Goal: Navigation & Orientation: Understand site structure

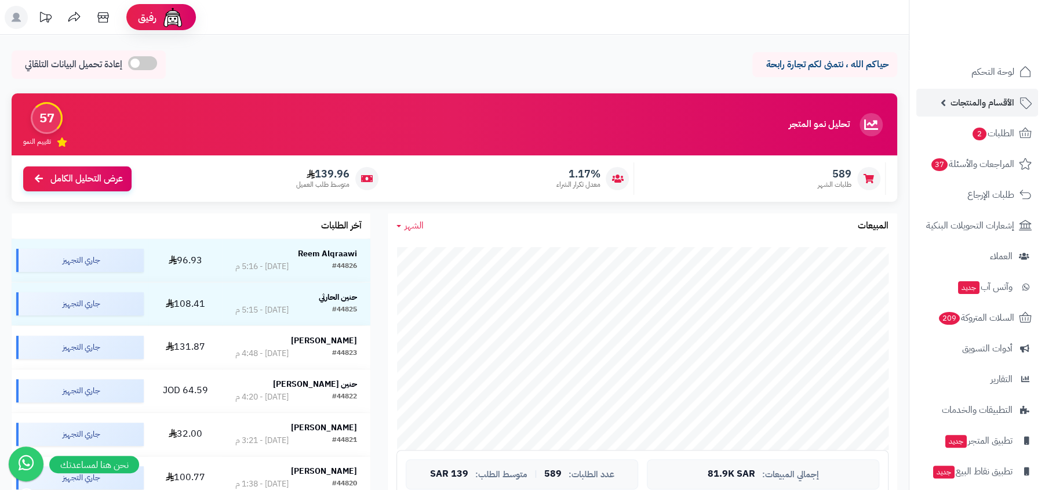
click at [994, 92] on link "الأقسام والمنتجات" at bounding box center [977, 103] width 122 height 28
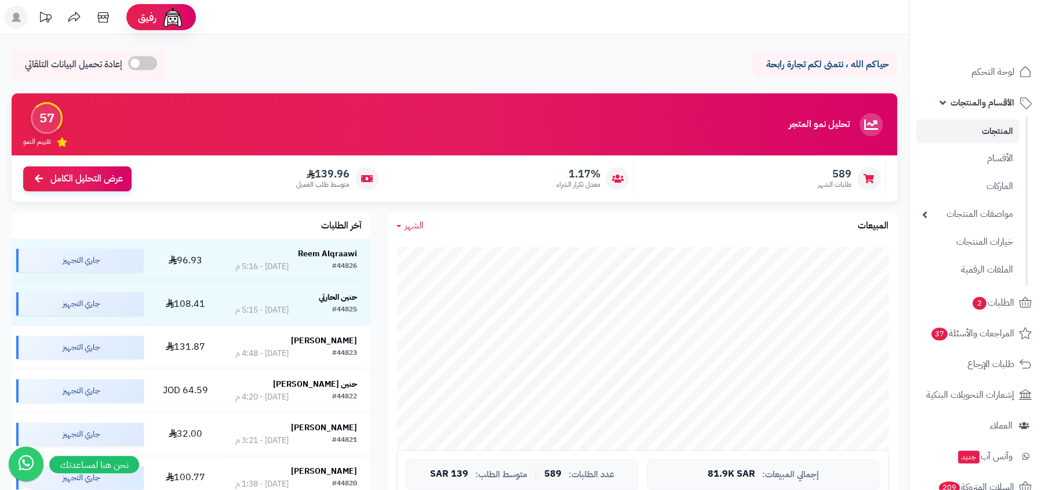
click at [984, 135] on link "المنتجات" at bounding box center [967, 131] width 103 height 24
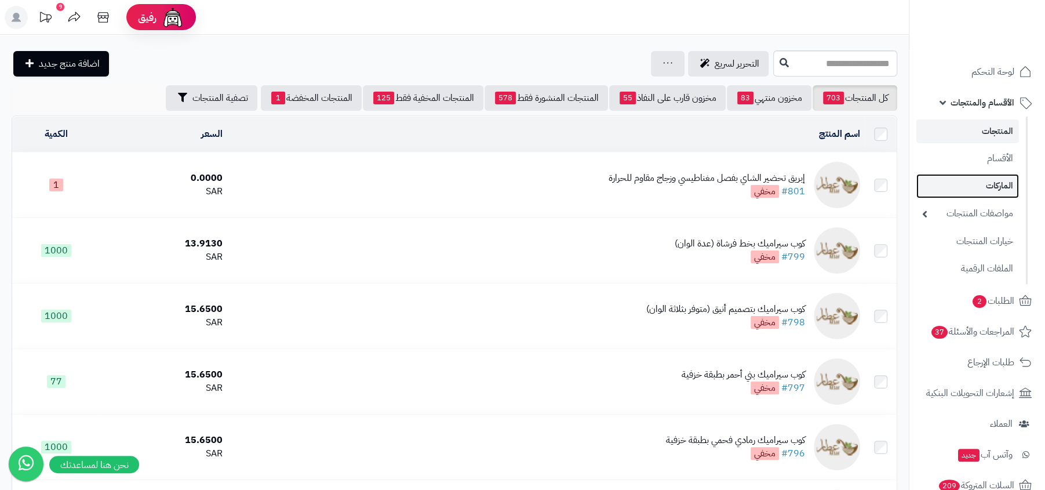
click at [989, 179] on link "الماركات" at bounding box center [967, 186] width 103 height 24
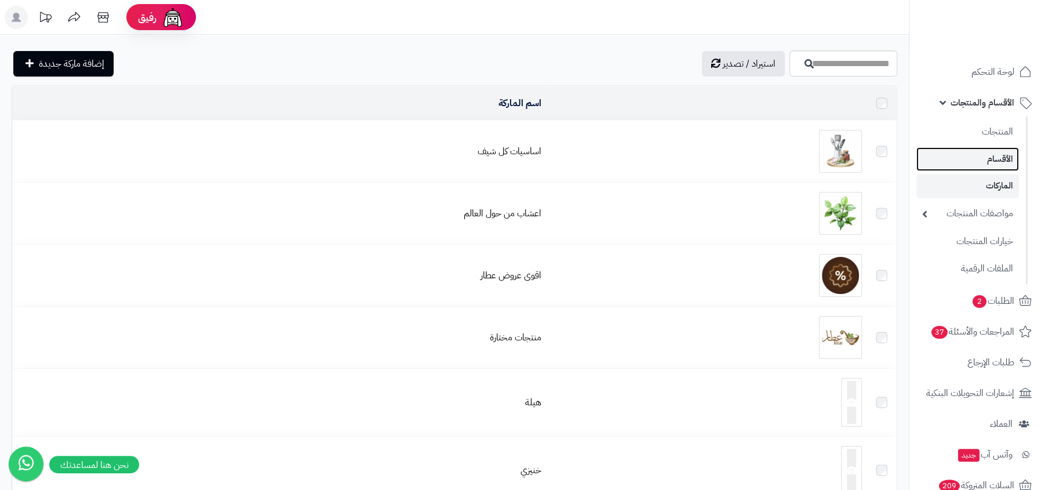
click at [1002, 161] on link "الأقسام" at bounding box center [967, 159] width 103 height 24
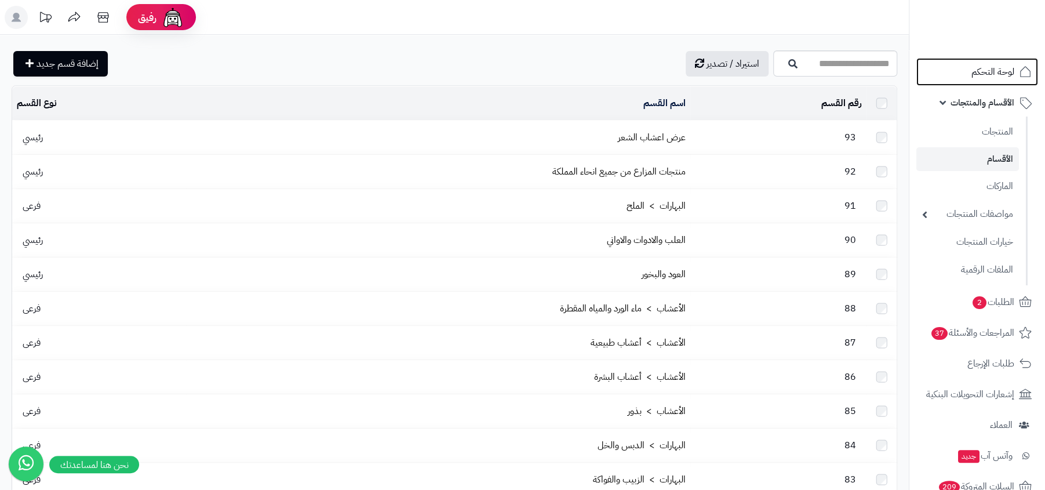
click at [1010, 85] on link "لوحة التحكم" at bounding box center [977, 72] width 122 height 28
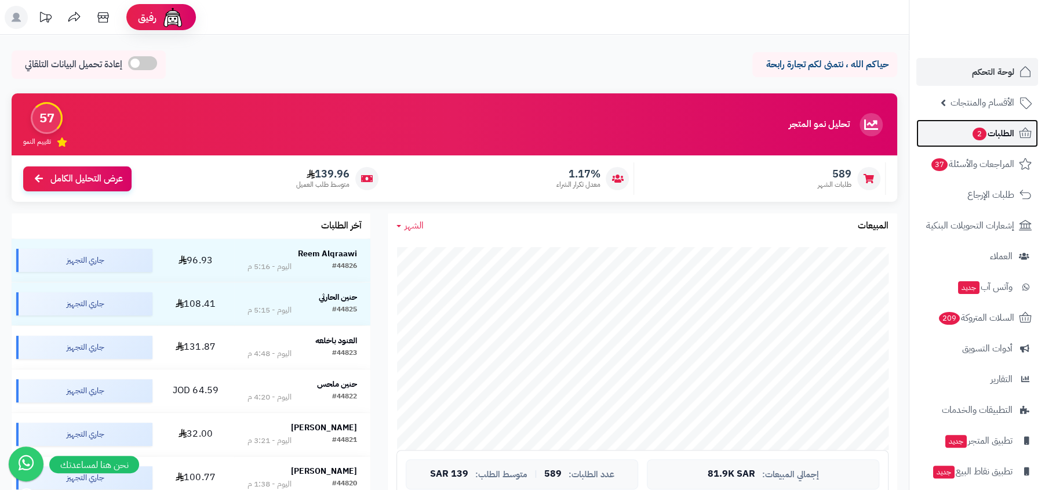
click at [1027, 126] on icon at bounding box center [1026, 133] width 14 height 14
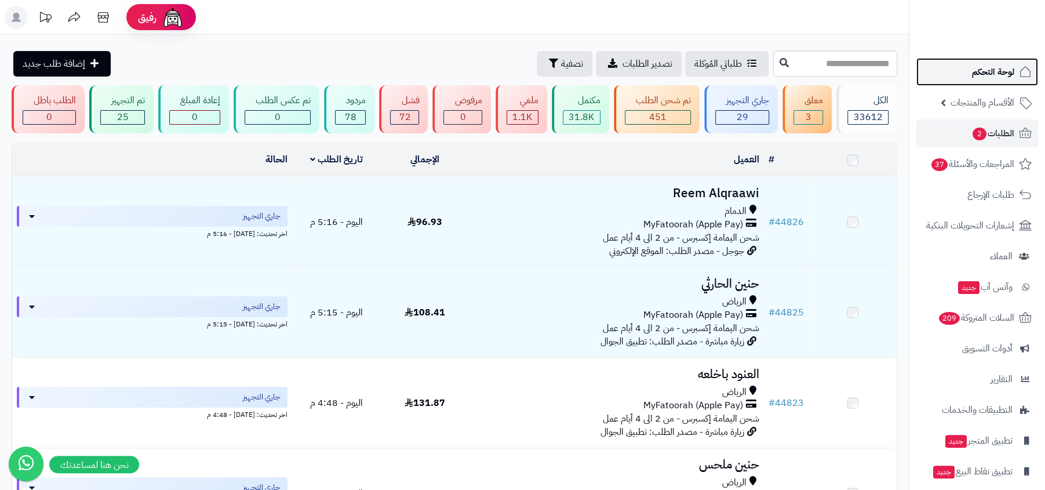
click at [994, 65] on span "لوحة التحكم" at bounding box center [993, 72] width 42 height 16
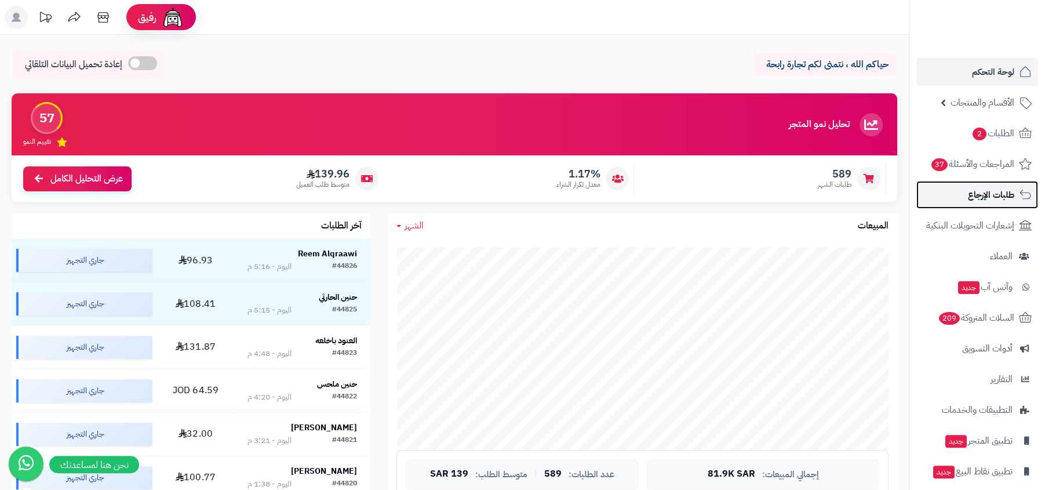
click at [1015, 198] on link "طلبات الإرجاع" at bounding box center [977, 195] width 122 height 28
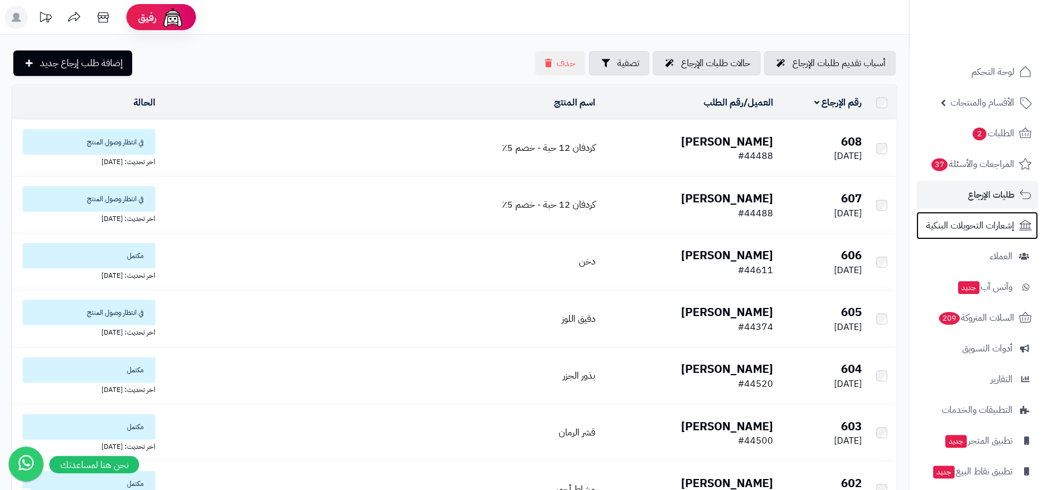
click at [1006, 226] on span "إشعارات التحويلات البنكية" at bounding box center [970, 225] width 88 height 16
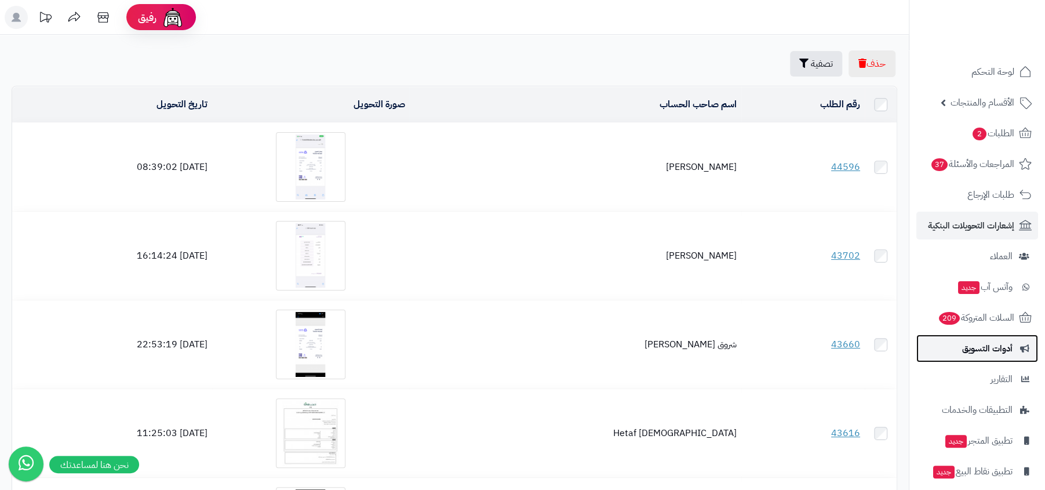
click at [1003, 341] on span "أدوات التسويق" at bounding box center [987, 348] width 50 height 16
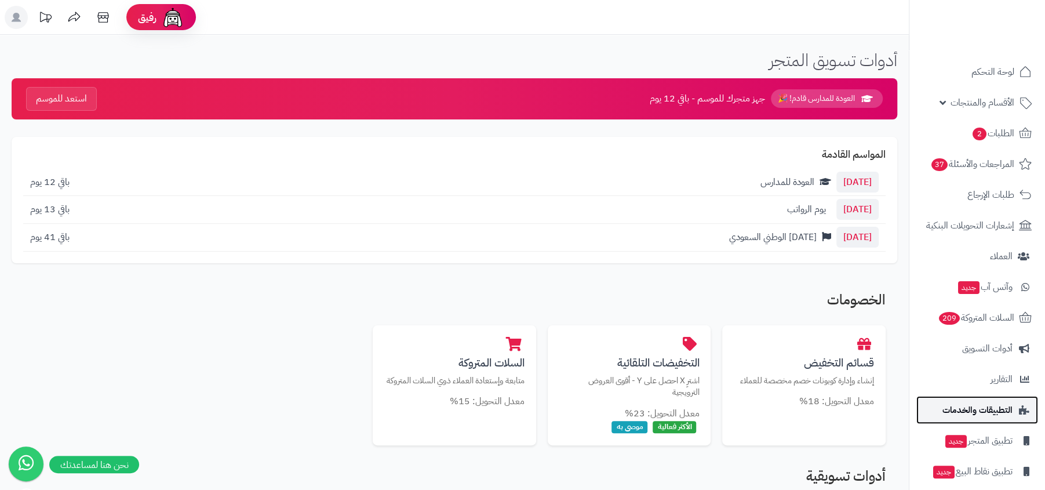
click at [993, 416] on span "التطبيقات والخدمات" at bounding box center [978, 410] width 70 height 16
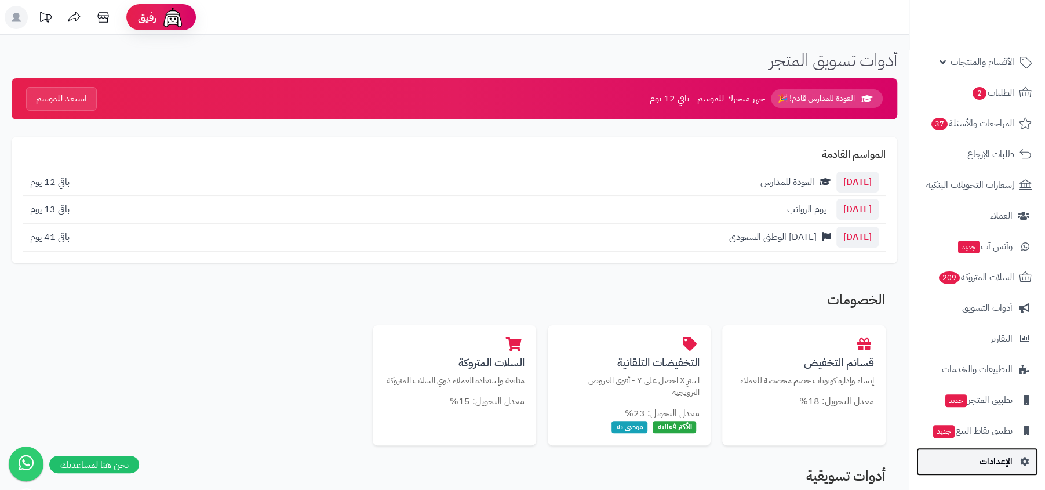
click at [996, 448] on link "الإعدادات" at bounding box center [977, 462] width 122 height 28
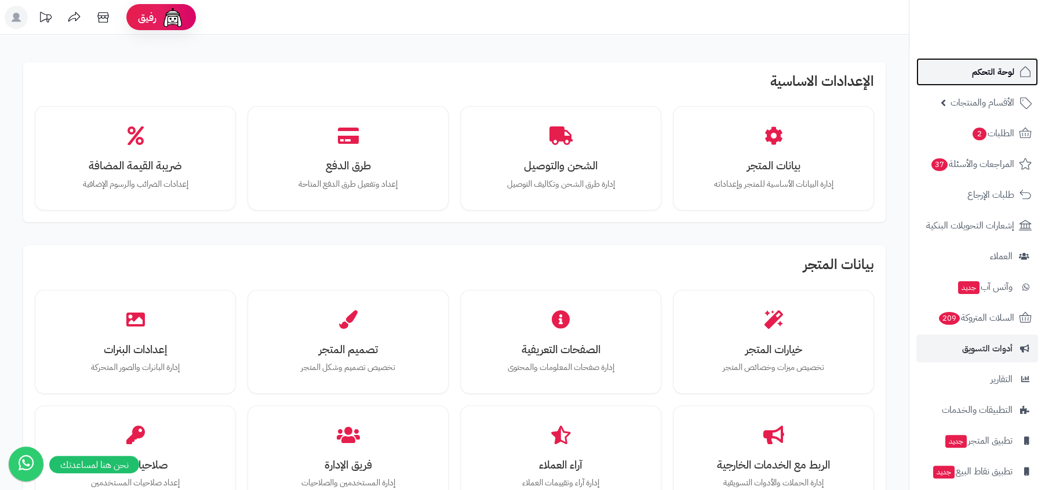
click at [1022, 73] on icon at bounding box center [1026, 72] width 14 height 14
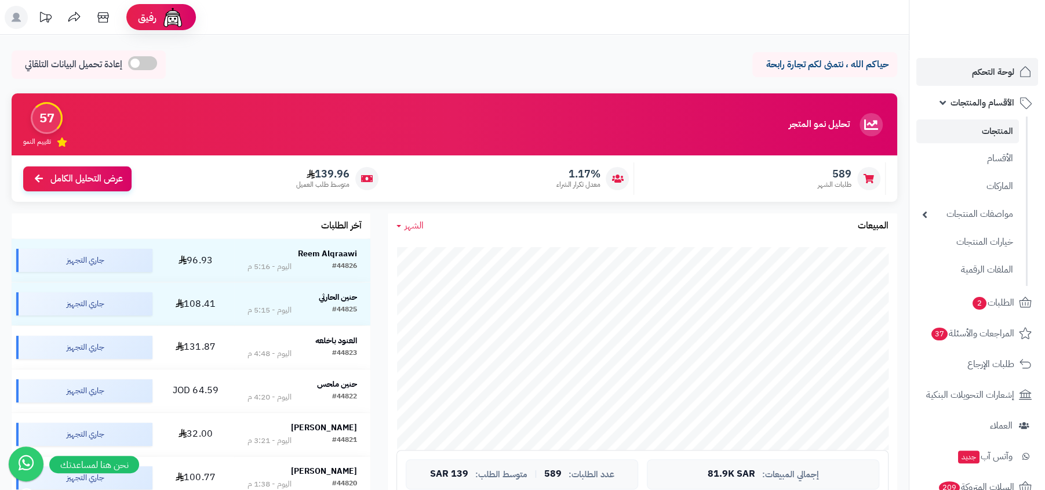
click at [998, 132] on link "المنتجات" at bounding box center [967, 131] width 103 height 24
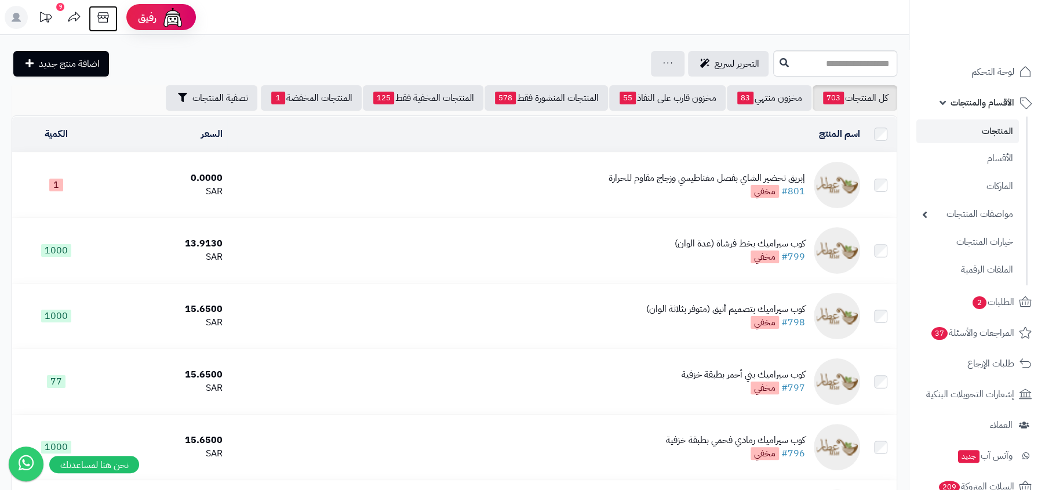
click at [106, 16] on icon at bounding box center [103, 17] width 23 height 23
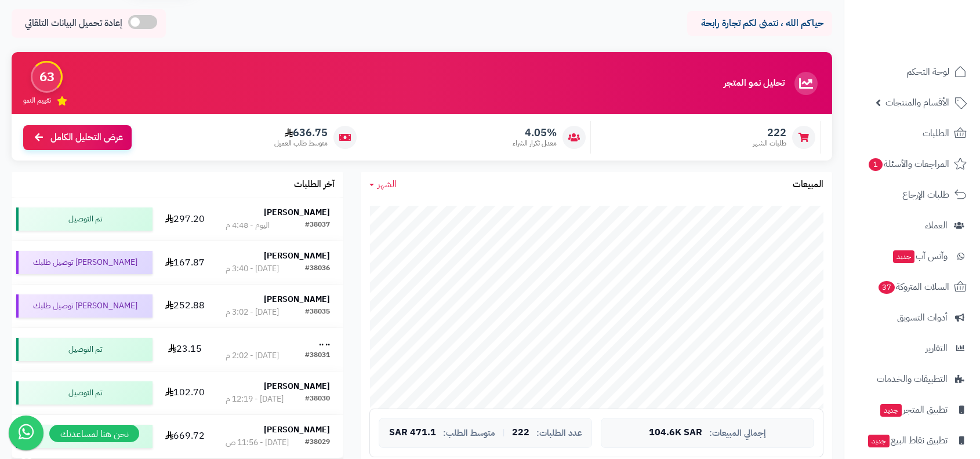
scroll to position [42, 0]
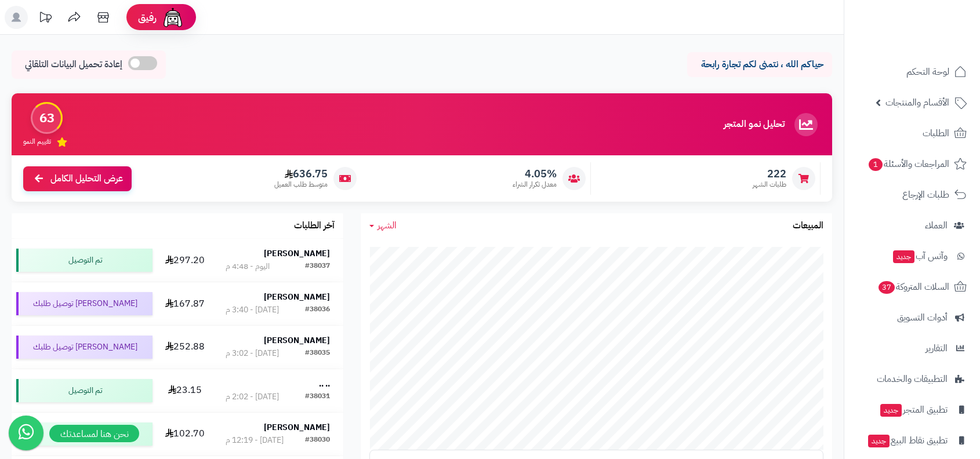
scroll to position [42, 0]
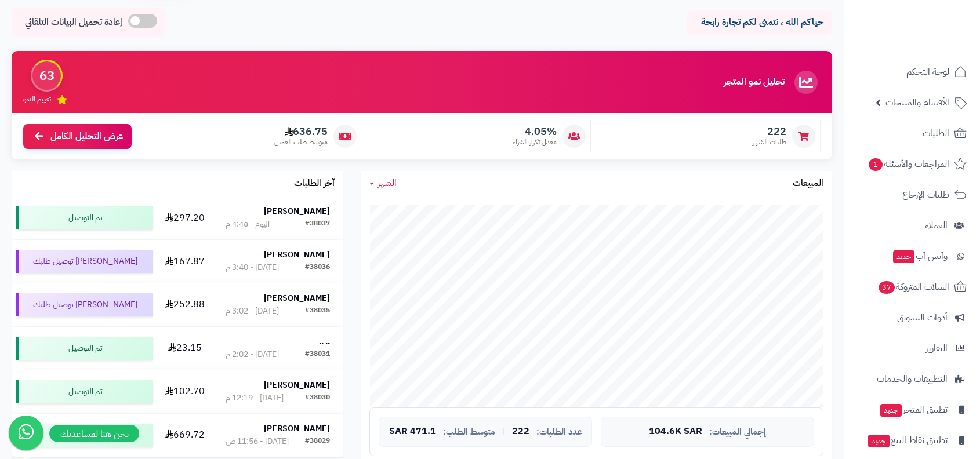
click at [918, 118] on ul "لوحة التحكم الأقسام والمنتجات المنتجات الأقسام الماركات مواصفات المنتجات مواصفا…" at bounding box center [912, 271] width 136 height 427
click at [918, 136] on link "الطلبات" at bounding box center [912, 133] width 122 height 28
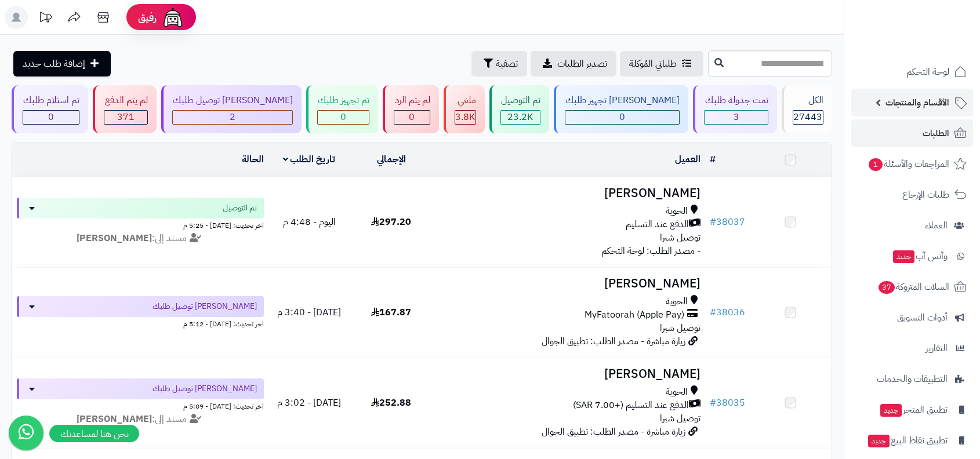
click at [927, 106] on span "الأقسام والمنتجات" at bounding box center [917, 102] width 64 height 16
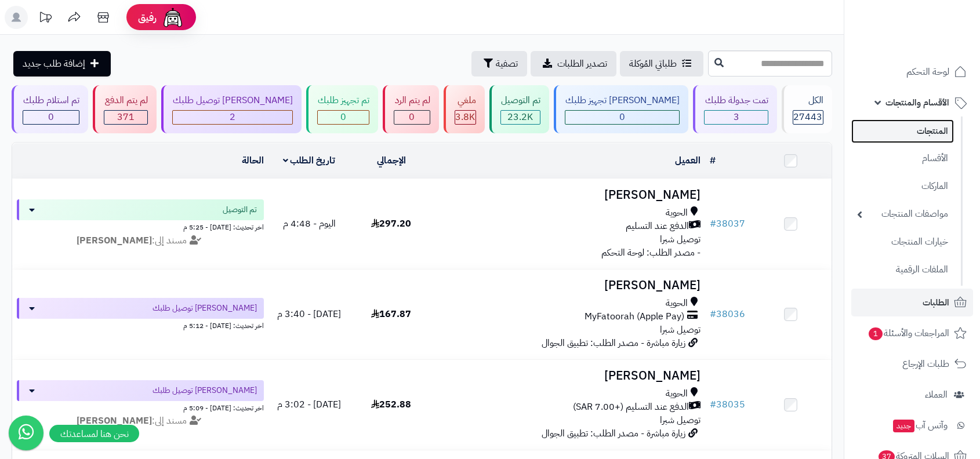
click at [914, 132] on link "المنتجات" at bounding box center [902, 131] width 103 height 24
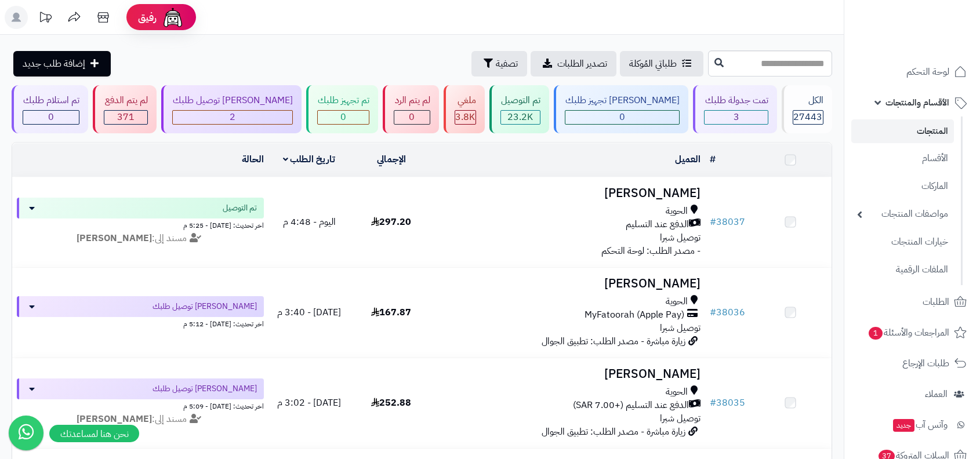
click at [681, 222] on span "الدفع عند التسليم" at bounding box center [656, 224] width 63 height 13
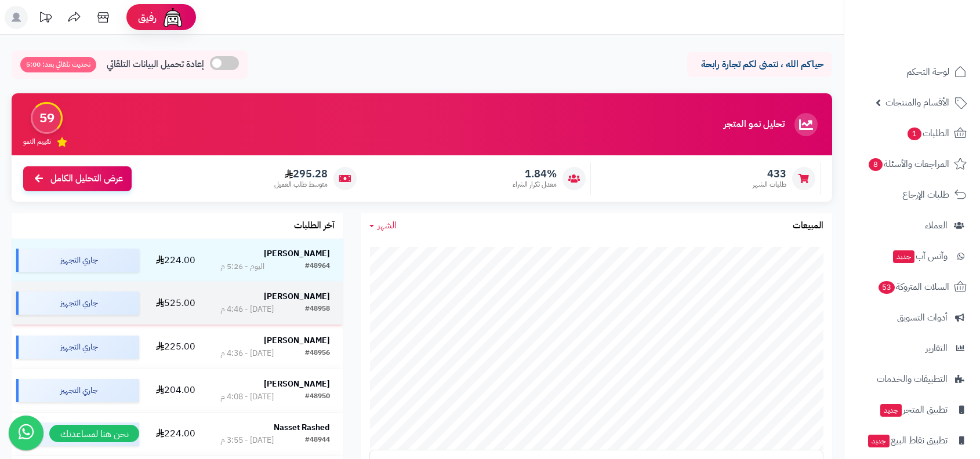
click at [297, 295] on strong "Fatimah Smail" at bounding box center [297, 296] width 66 height 12
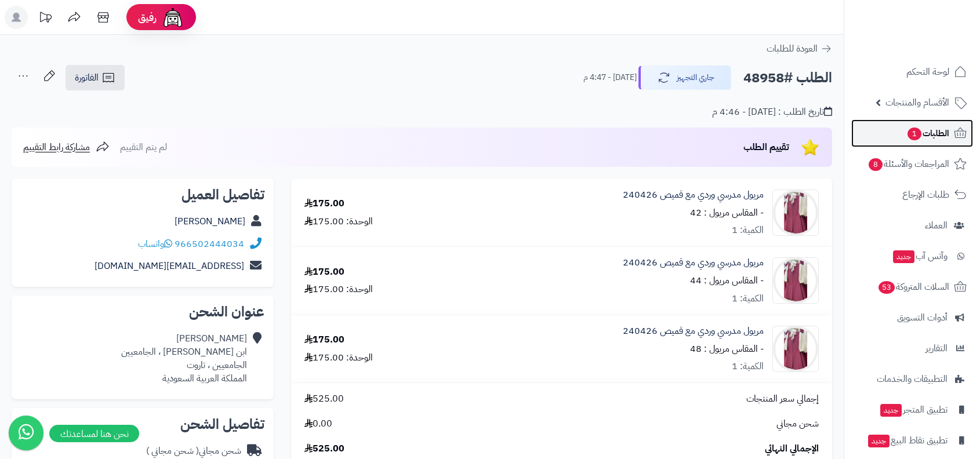
click at [926, 145] on link "الطلبات 1" at bounding box center [912, 133] width 122 height 28
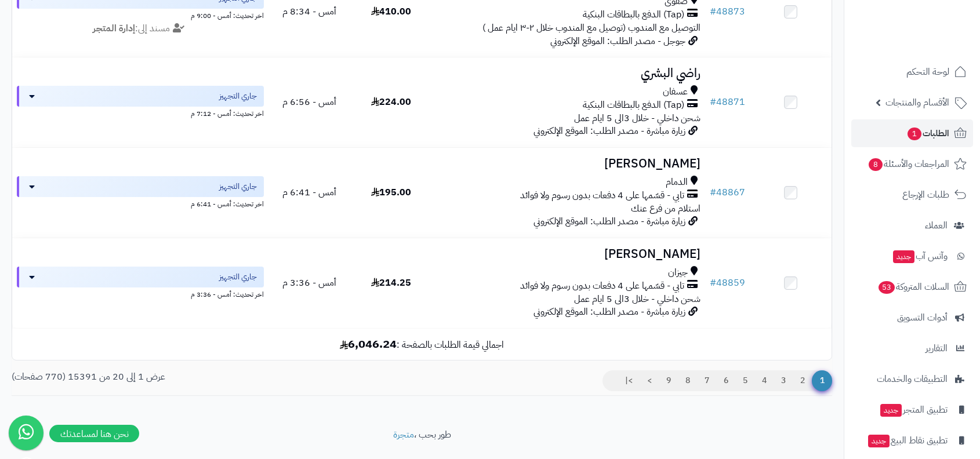
scroll to position [1685, 0]
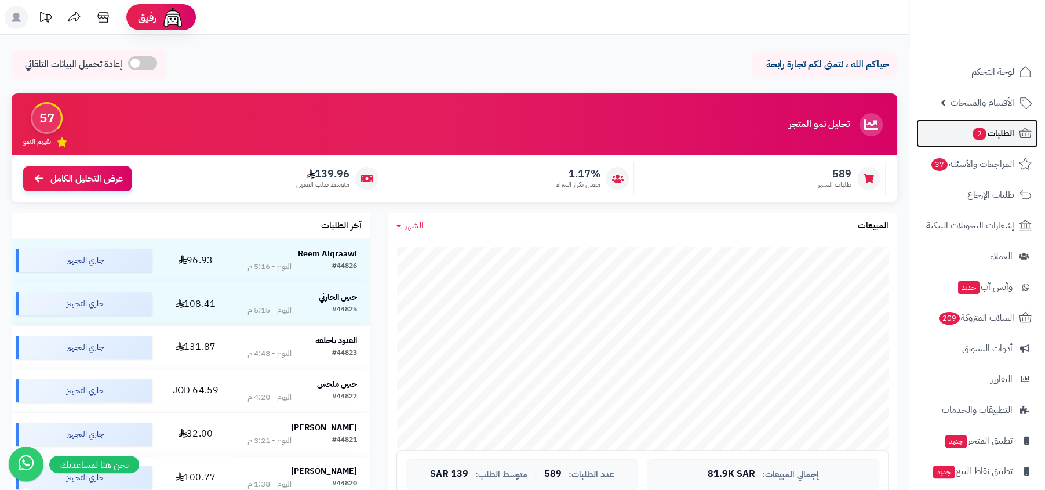
click at [1012, 136] on span "الطلبات 2" at bounding box center [993, 133] width 43 height 16
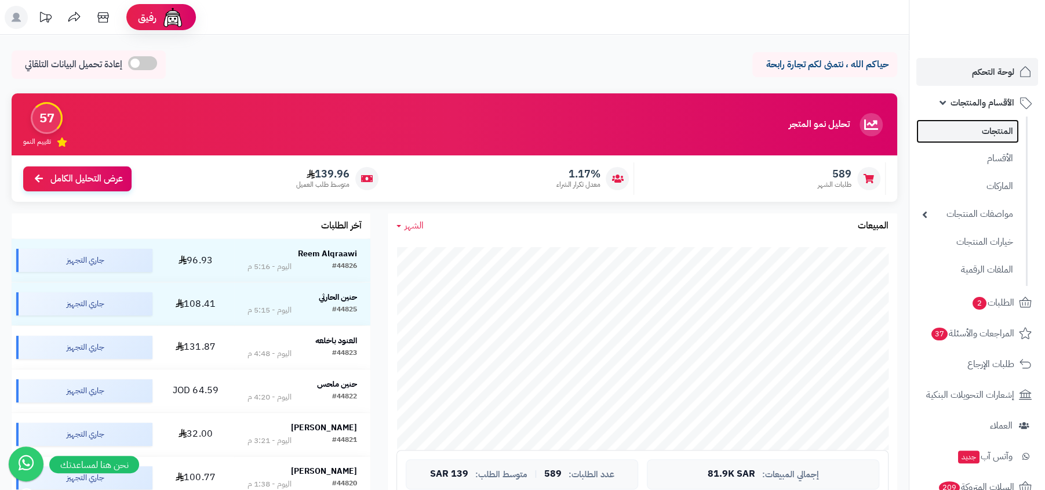
click at [992, 129] on link "المنتجات" at bounding box center [967, 131] width 103 height 24
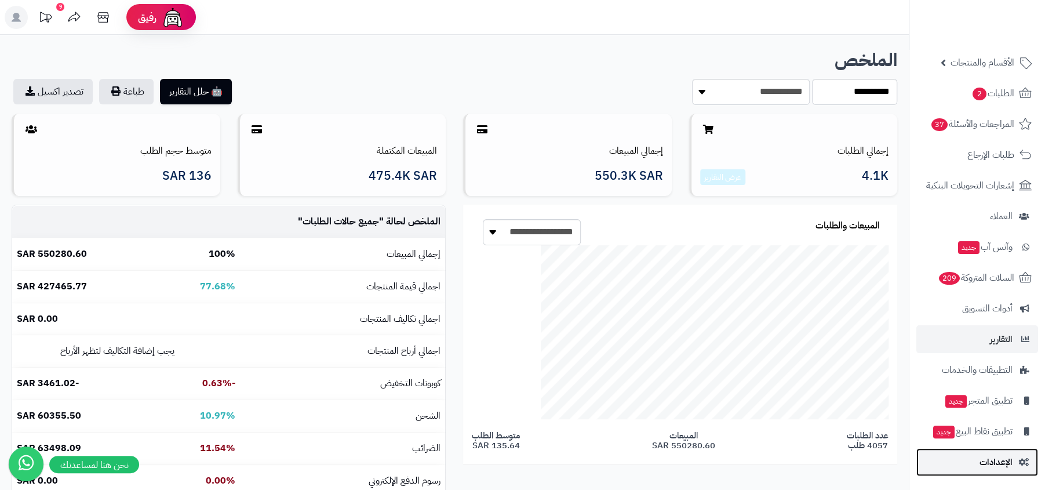
click at [995, 462] on span "الإعدادات" at bounding box center [996, 462] width 33 height 16
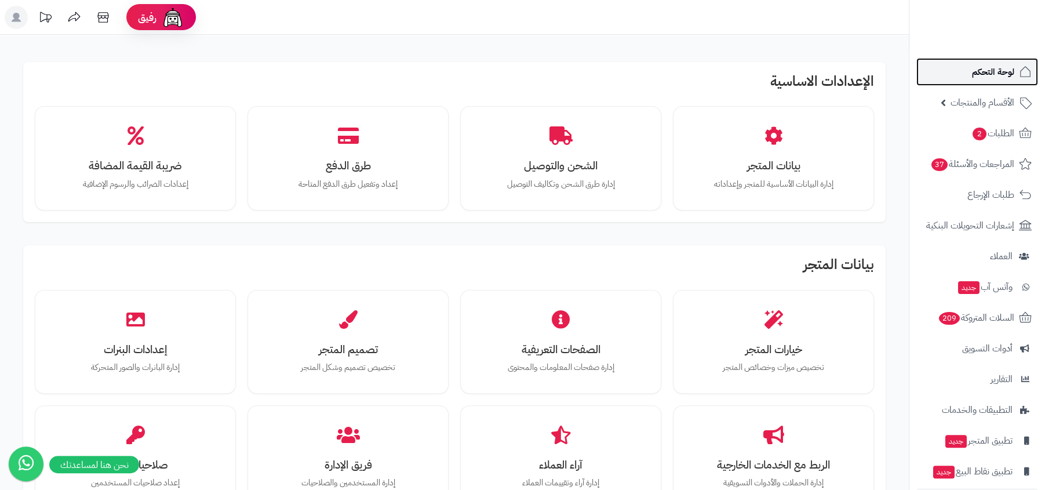
click at [952, 77] on link "لوحة التحكم" at bounding box center [977, 72] width 122 height 28
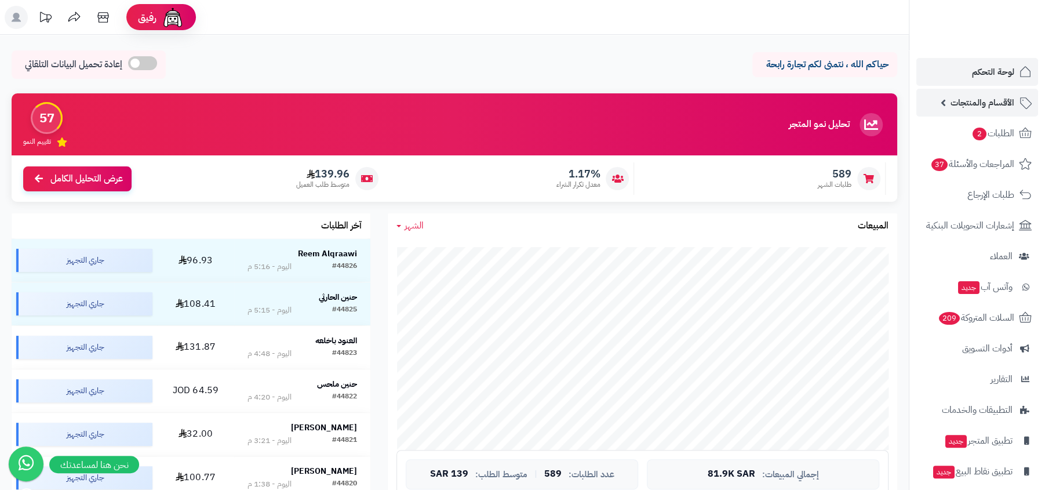
click at [996, 107] on span "الأقسام والمنتجات" at bounding box center [983, 102] width 64 height 16
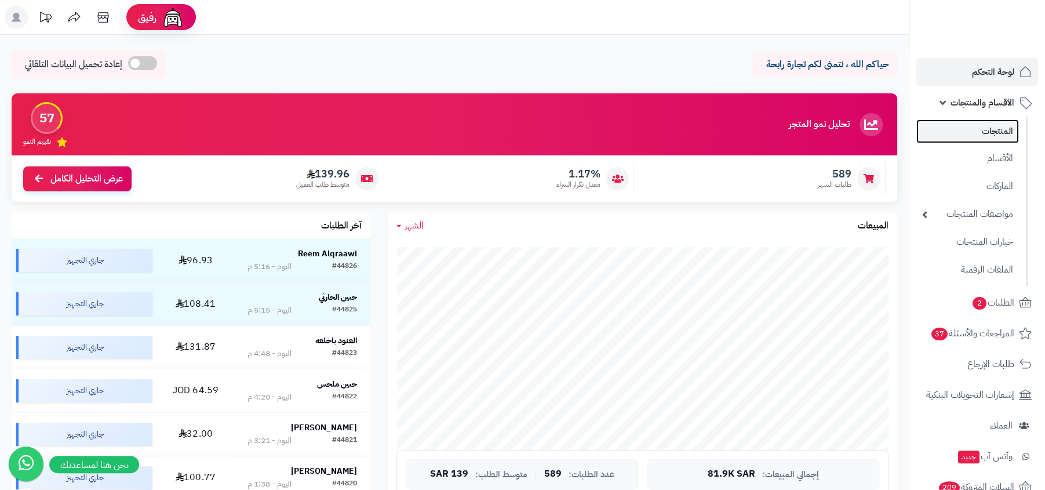
click at [990, 122] on link "المنتجات" at bounding box center [967, 131] width 103 height 24
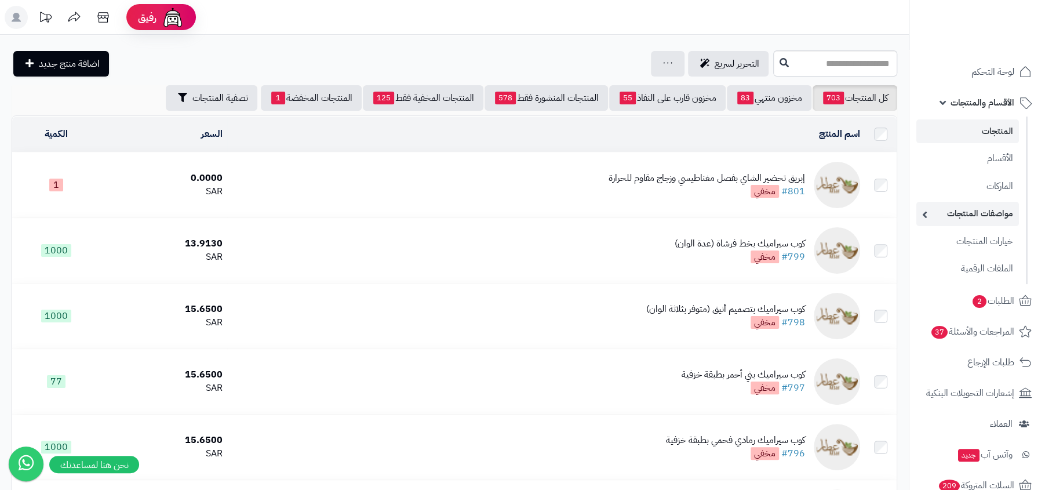
click at [1004, 212] on link "مواصفات المنتجات" at bounding box center [967, 214] width 103 height 24
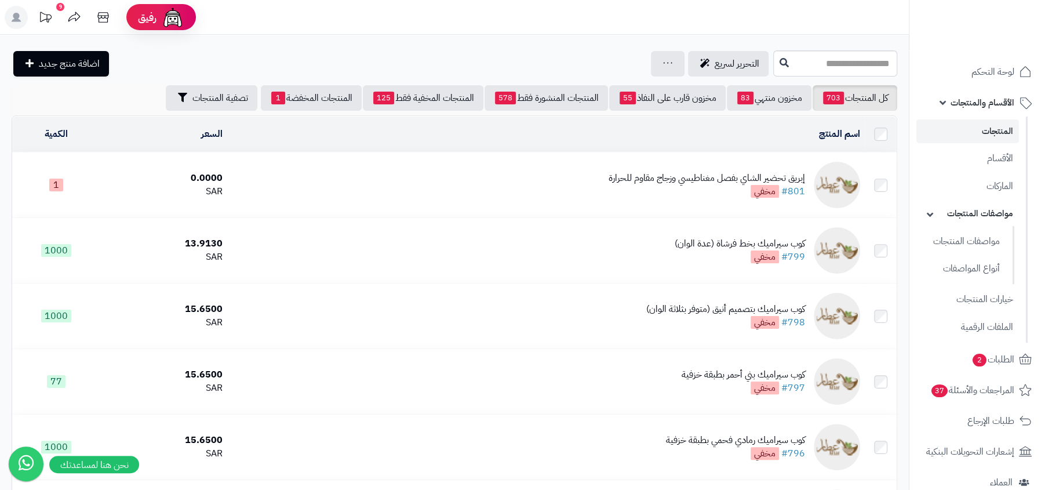
click at [994, 254] on ul "مواصفات المنتجات أنواع المواصفات" at bounding box center [962, 255] width 105 height 59
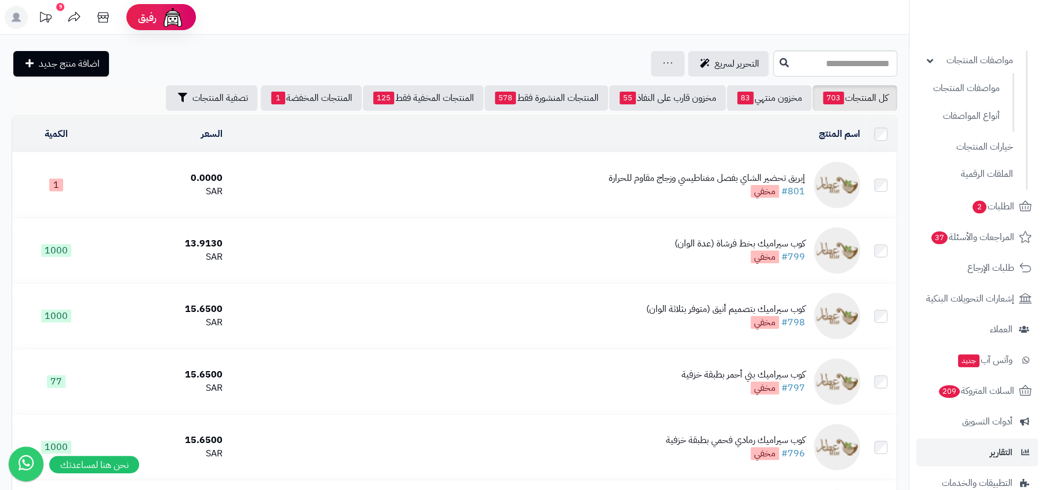
scroll to position [267, 0]
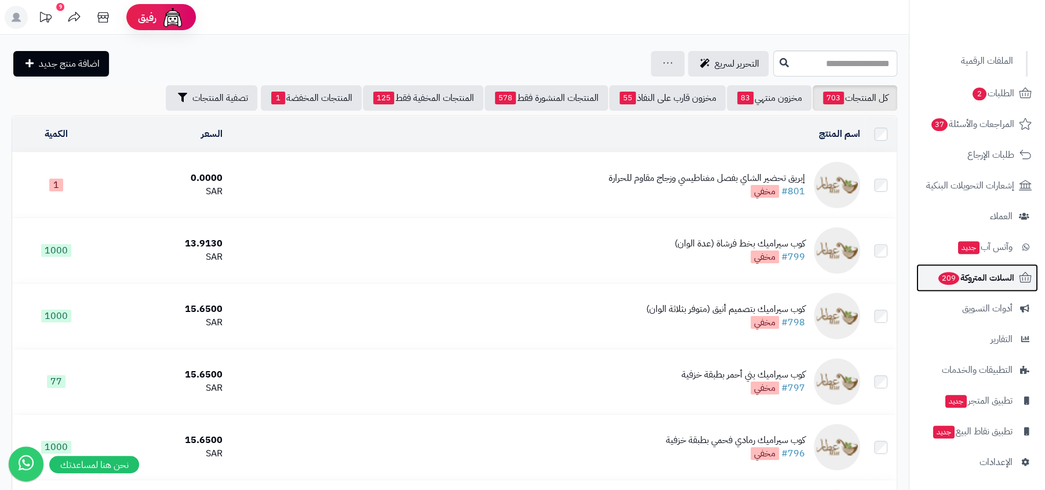
click at [1013, 287] on link "السلات المتروكة 209" at bounding box center [977, 278] width 122 height 28
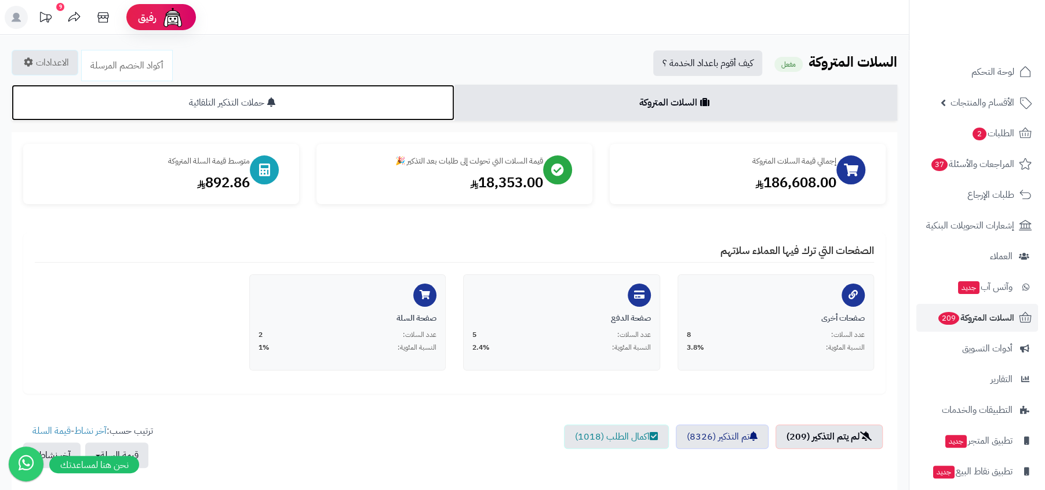
click at [388, 103] on link "حملات التذكير التلقائية" at bounding box center [233, 103] width 443 height 36
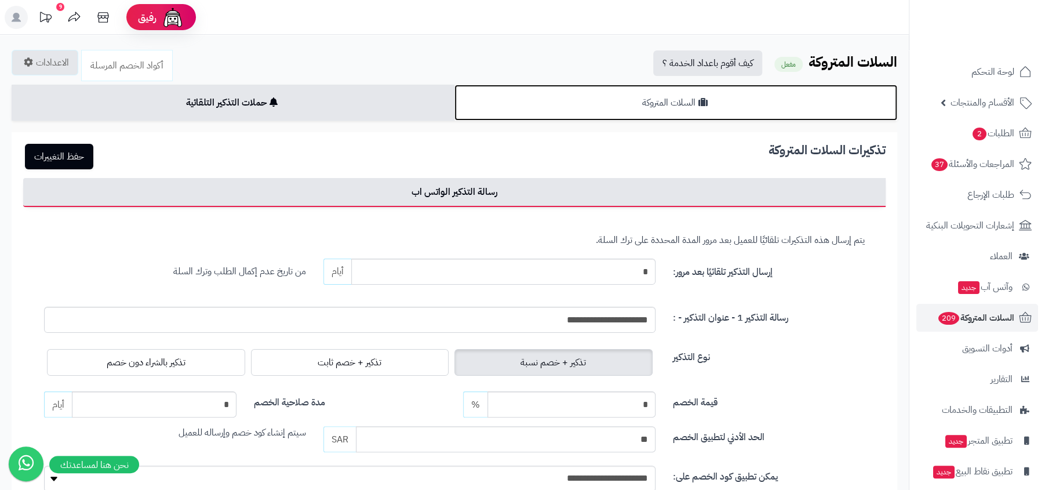
click at [543, 112] on link "السلات المتروكة" at bounding box center [675, 103] width 443 height 36
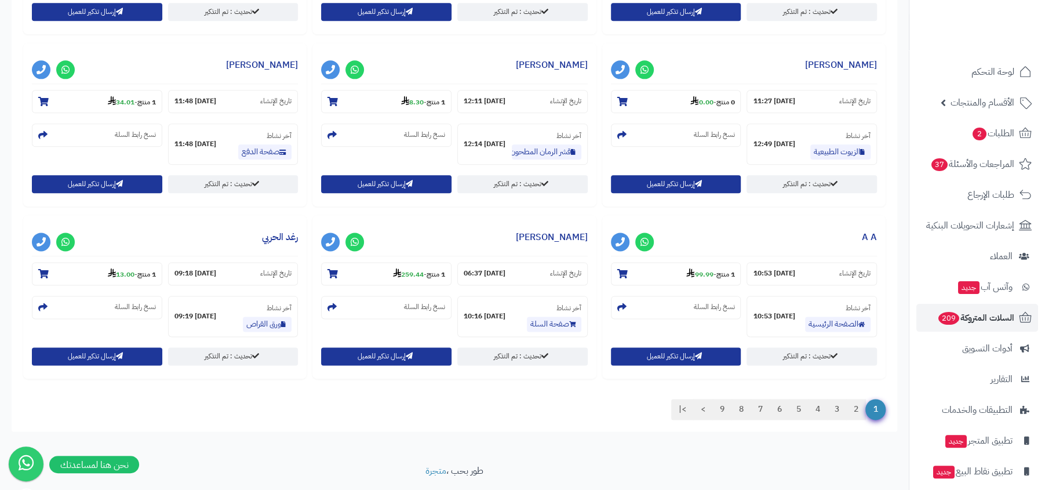
scroll to position [993, 0]
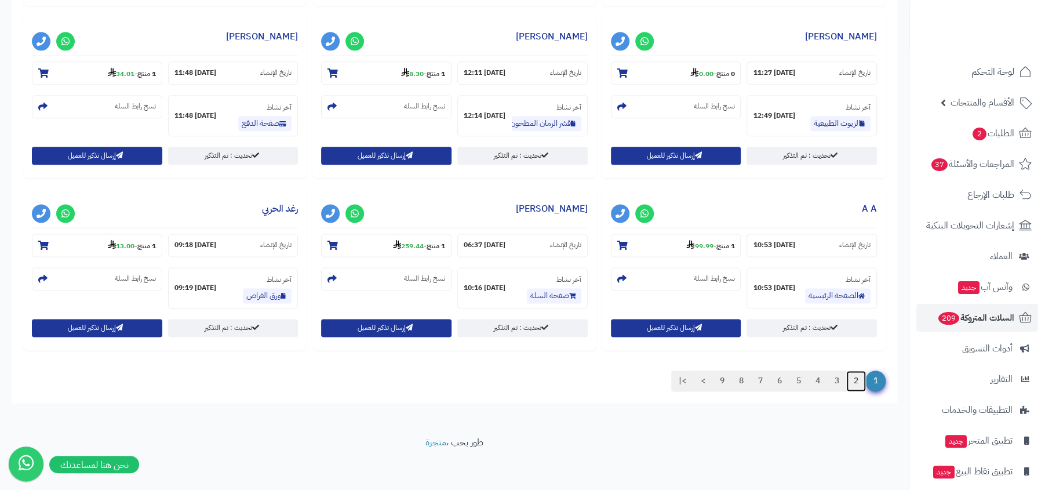
click at [854, 377] on link "2" at bounding box center [856, 380] width 20 height 21
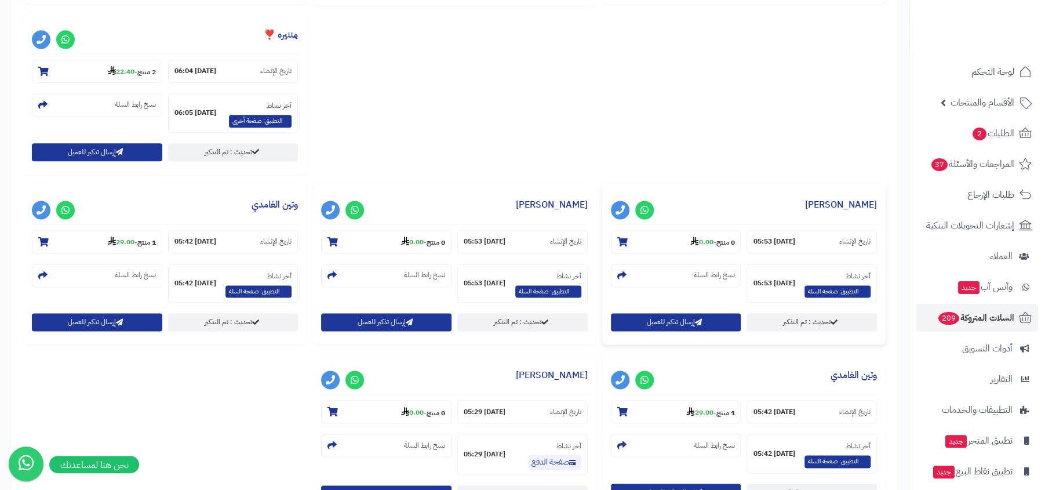
scroll to position [1161, 0]
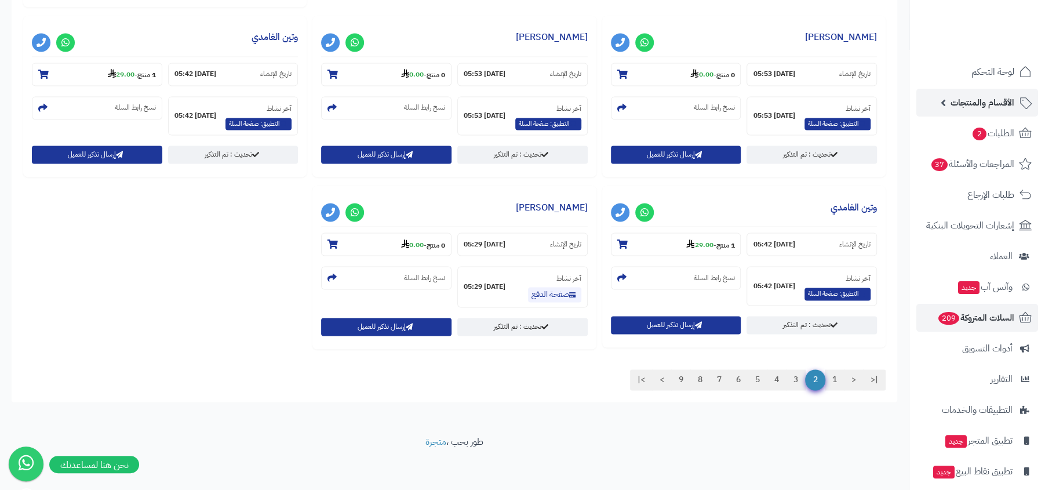
click at [1007, 104] on span "الأقسام والمنتجات" at bounding box center [983, 102] width 64 height 16
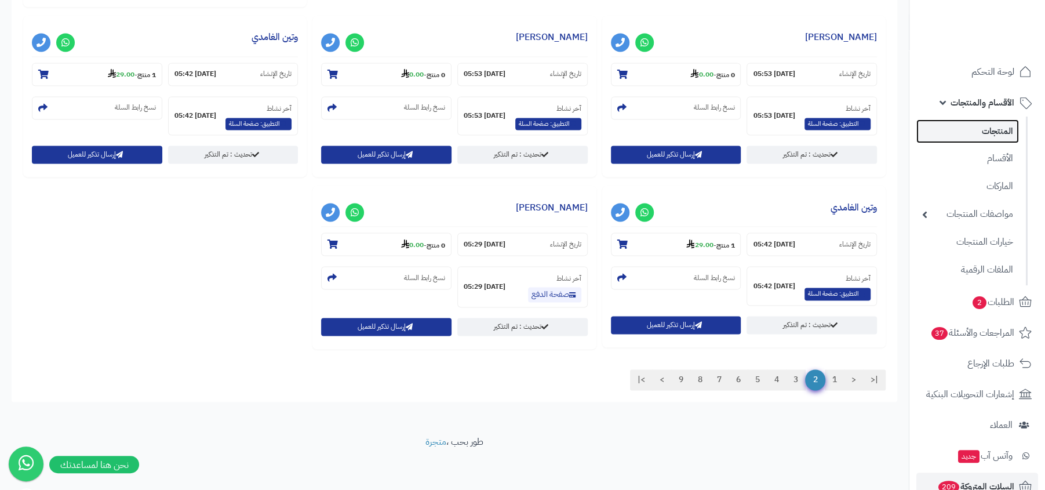
click at [996, 129] on link "المنتجات" at bounding box center [967, 131] width 103 height 24
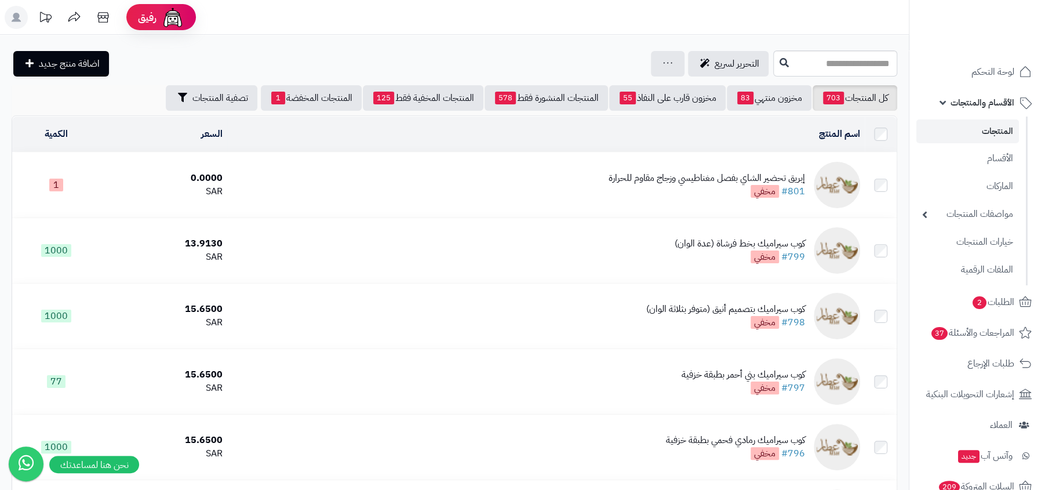
click at [722, 176] on div "إبريق تحضير الشاي بفصل مغناطيسي وزجاج مقاوم للحرارة" at bounding box center [707, 178] width 197 height 13
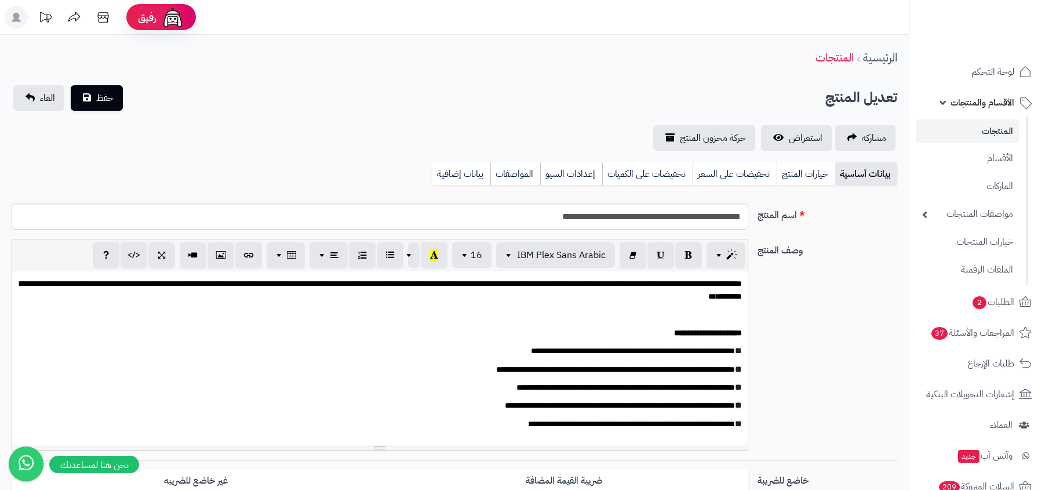
select select
click at [962, 148] on link "الأقسام" at bounding box center [967, 158] width 103 height 24
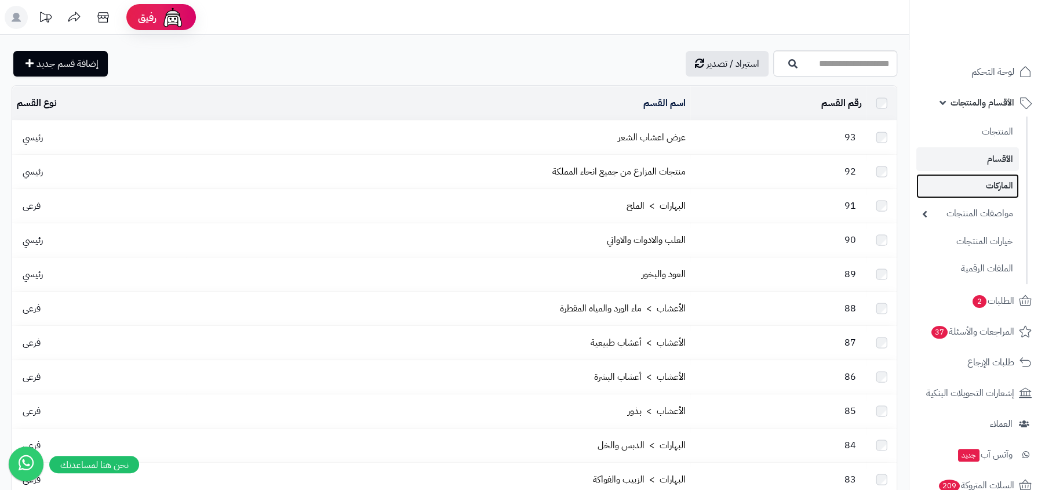
click at [973, 175] on link "الماركات" at bounding box center [967, 186] width 103 height 24
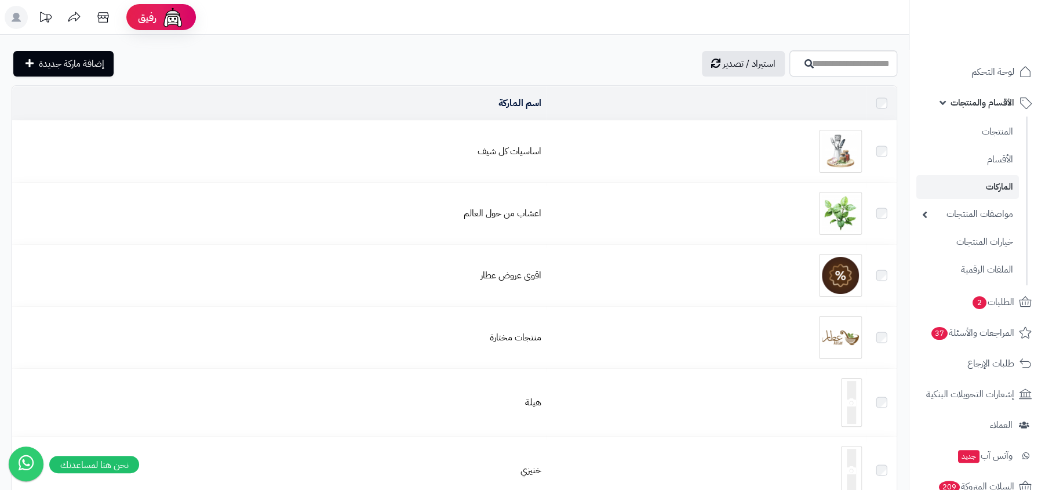
click at [991, 118] on ul "المنتجات الأقسام الماركات مواصفات المنتجات مواصفات المنتجات أنواع المواصفات خيا…" at bounding box center [969, 201] width 118 height 169
click at [992, 111] on link "الأقسام والمنتجات" at bounding box center [977, 103] width 122 height 28
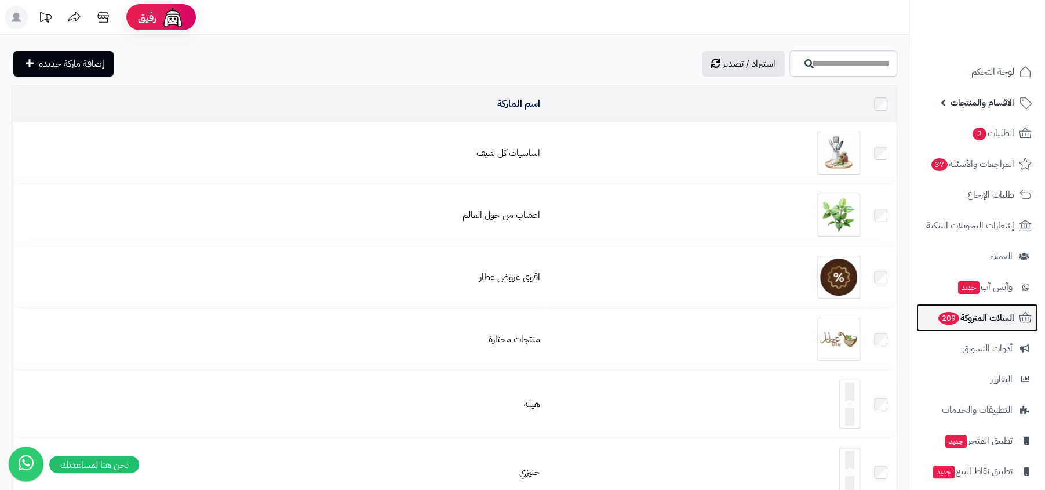
click at [1015, 314] on link "السلات المتروكة 209" at bounding box center [977, 318] width 122 height 28
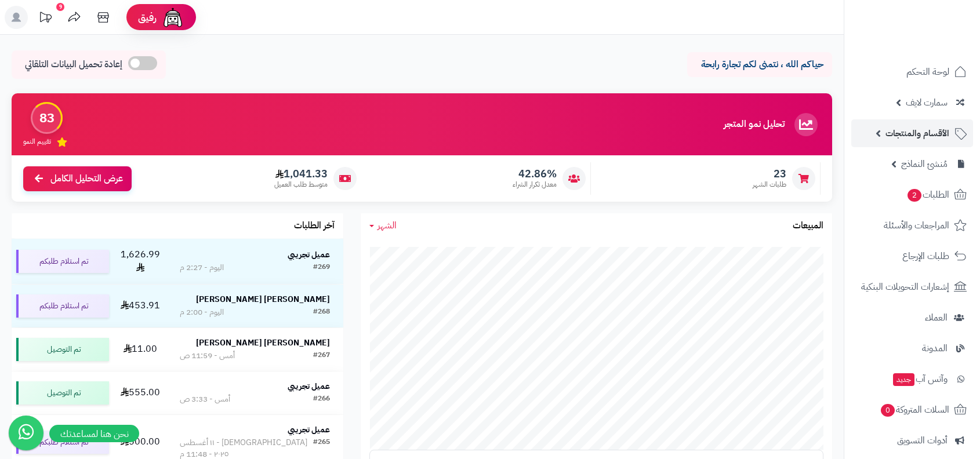
click at [913, 142] on link "الأقسام والمنتجات" at bounding box center [912, 133] width 122 height 28
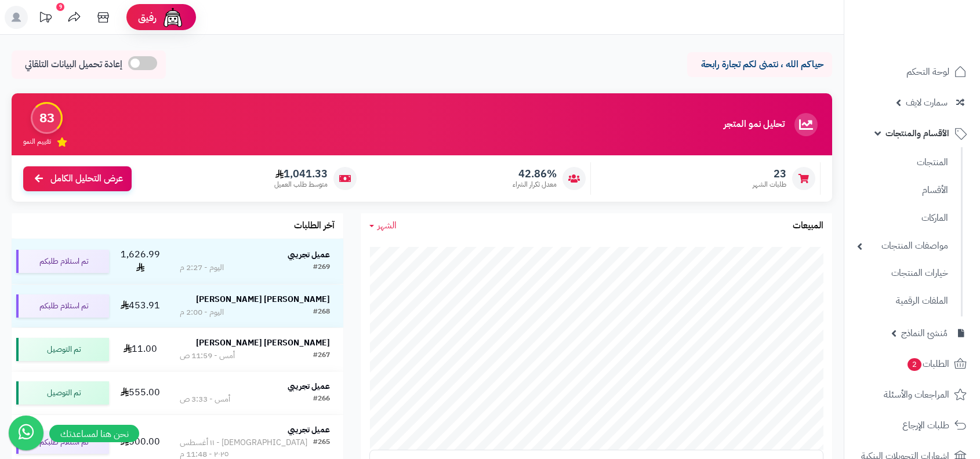
click at [911, 174] on ul "المنتجات الأقسام الماركات مواصفات المنتجات مواصفات المنتجات أنواع المواصفات خيا…" at bounding box center [903, 231] width 118 height 169
click at [934, 162] on link "المنتجات" at bounding box center [902, 162] width 103 height 24
click at [901, 193] on link "الأقسام" at bounding box center [902, 190] width 103 height 24
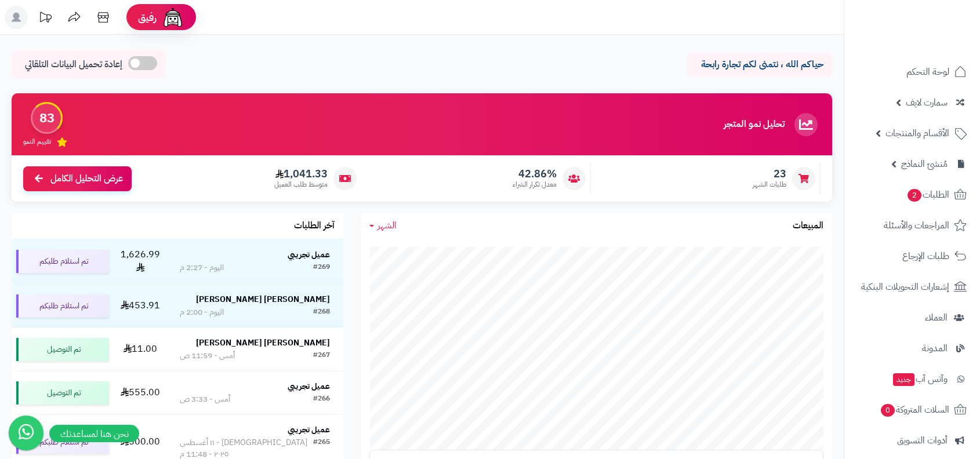
click at [31, 16] on link "0" at bounding box center [45, 19] width 29 height 26
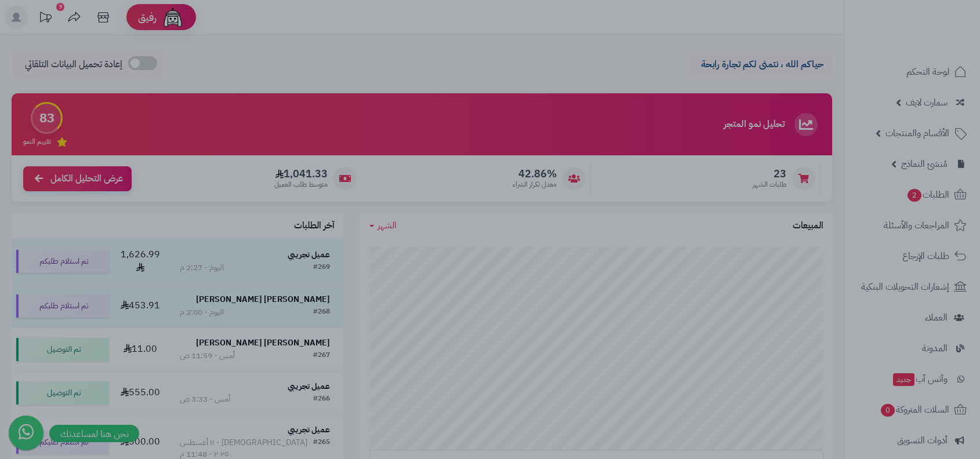
click at [17, 17] on div at bounding box center [490, 229] width 980 height 459
click at [17, 17] on icon at bounding box center [16, 17] width 9 height 9
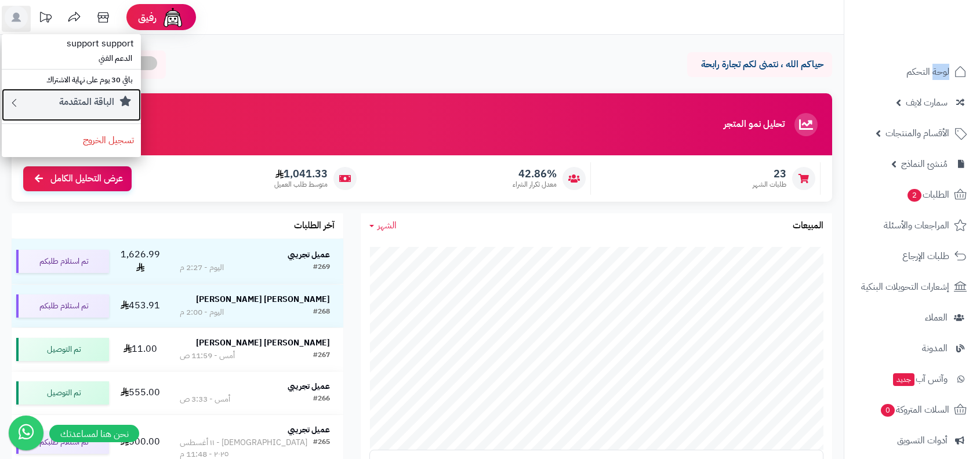
click at [84, 96] on small "الباقة المتقدمة" at bounding box center [86, 102] width 55 height 14
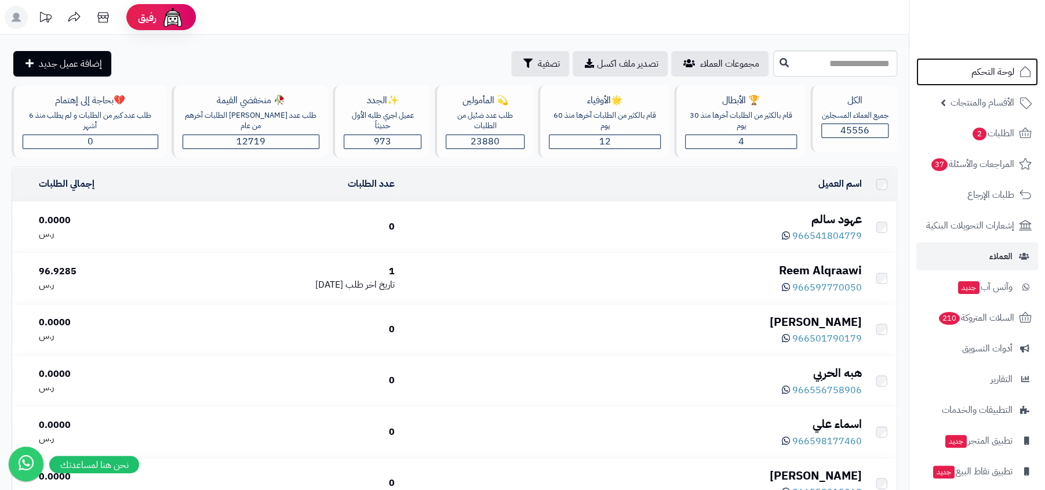
click at [1002, 64] on span "لوحة التحكم" at bounding box center [993, 72] width 43 height 16
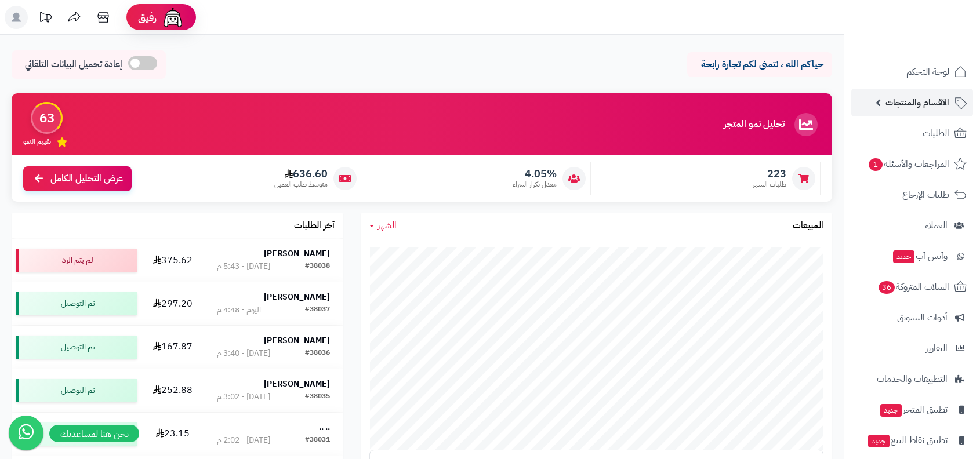
click at [888, 97] on span "الأقسام والمنتجات" at bounding box center [917, 102] width 64 height 16
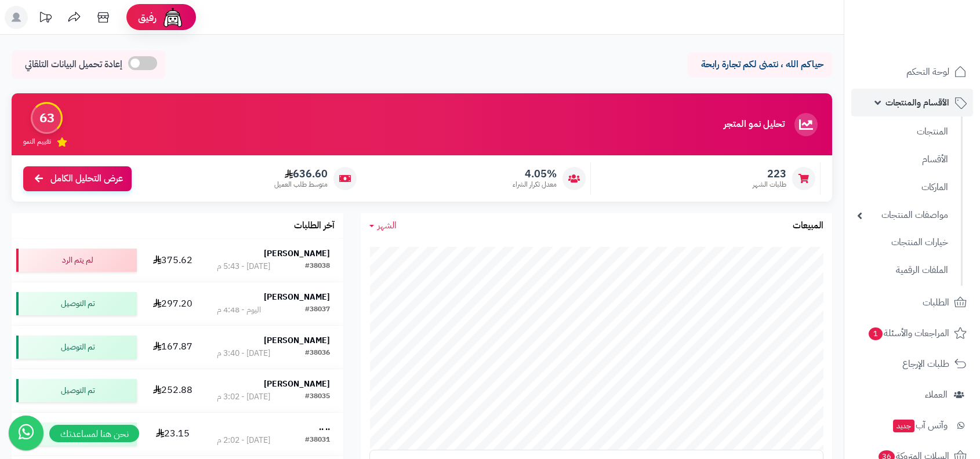
click at [893, 105] on span "الأقسام والمنتجات" at bounding box center [917, 102] width 64 height 16
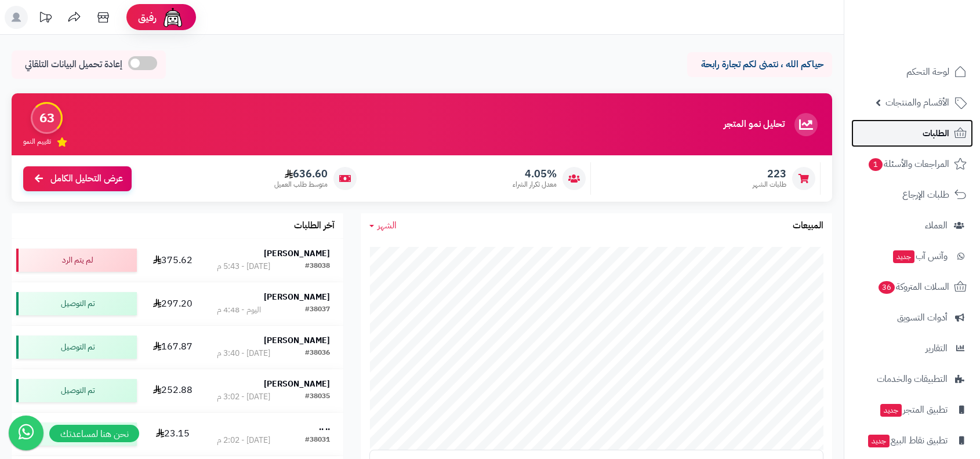
click at [908, 131] on link "الطلبات" at bounding box center [912, 133] width 122 height 28
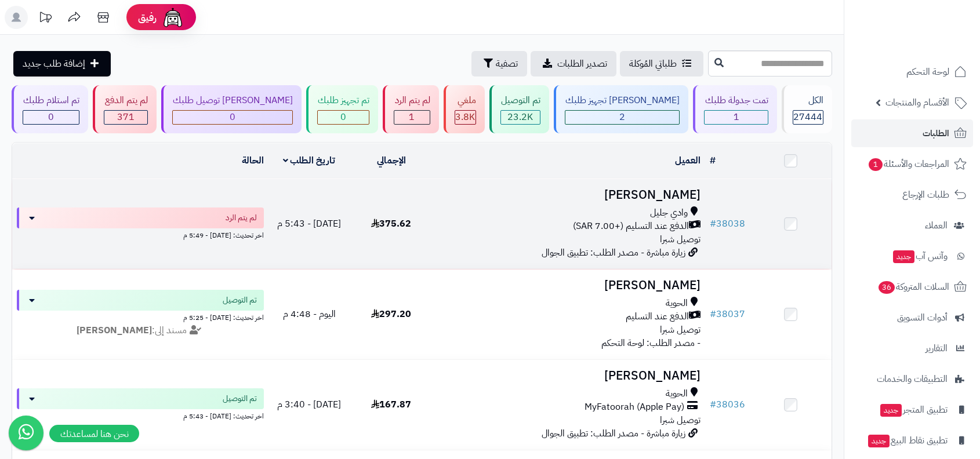
click at [674, 224] on span "الدفع عند التسليم (+7.00 SAR)" at bounding box center [631, 226] width 116 height 13
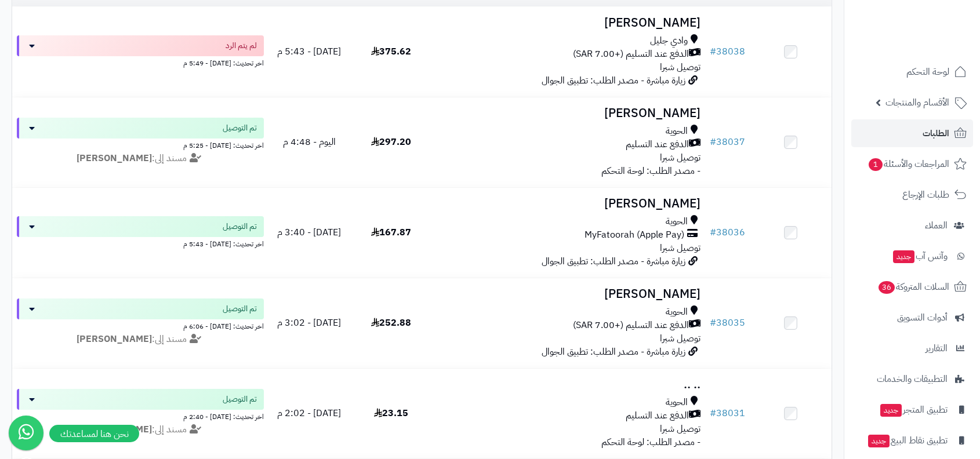
scroll to position [233, 0]
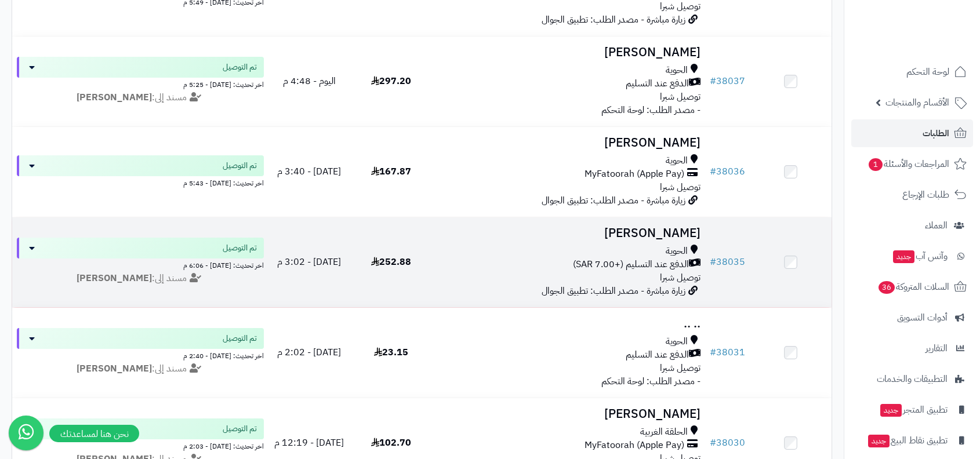
click at [683, 245] on span "الحوية" at bounding box center [676, 251] width 22 height 13
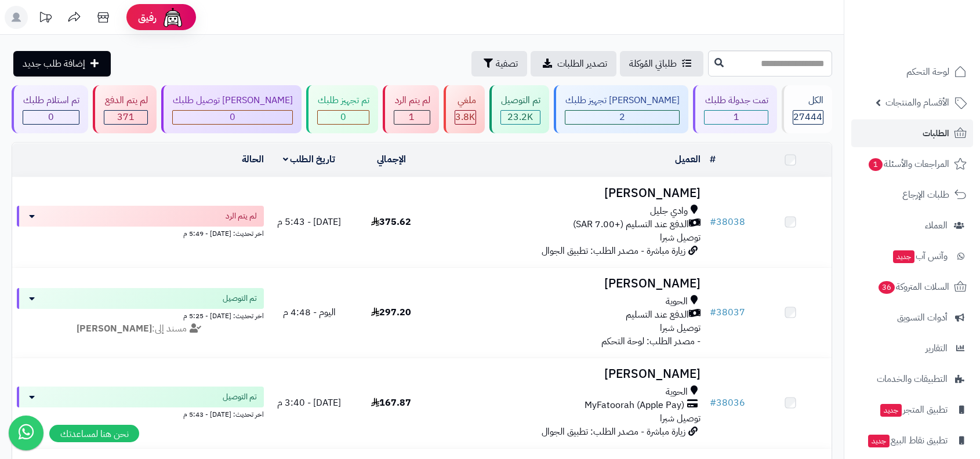
click at [667, 199] on h3 "[PERSON_NAME]" at bounding box center [569, 193] width 264 height 13
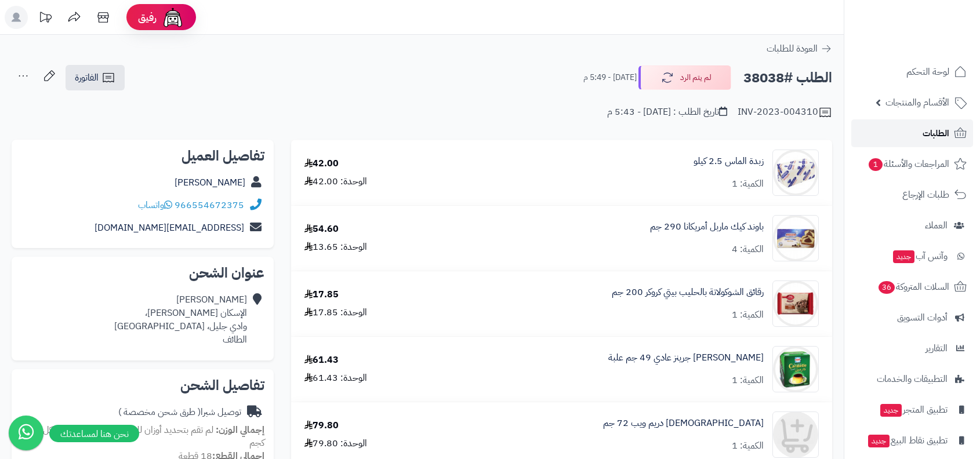
click at [912, 141] on link "الطلبات" at bounding box center [912, 133] width 122 height 28
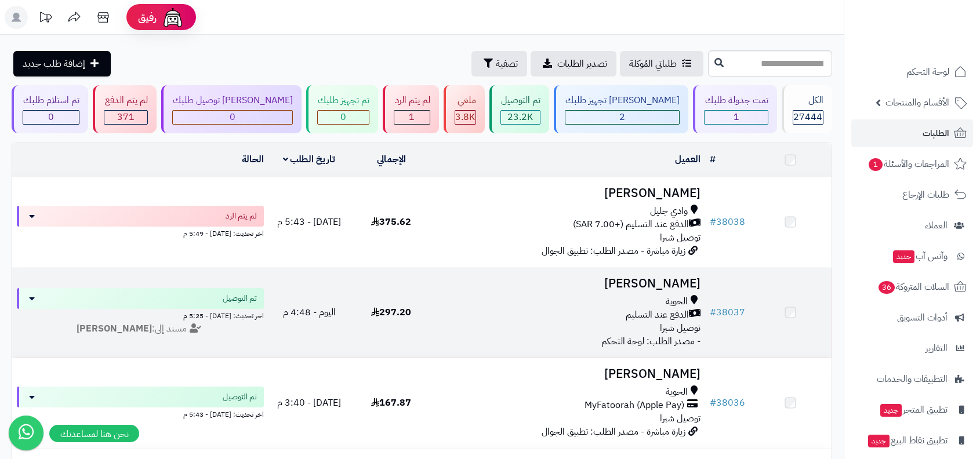
click at [671, 310] on span "الدفع عند التسليم" at bounding box center [656, 314] width 63 height 13
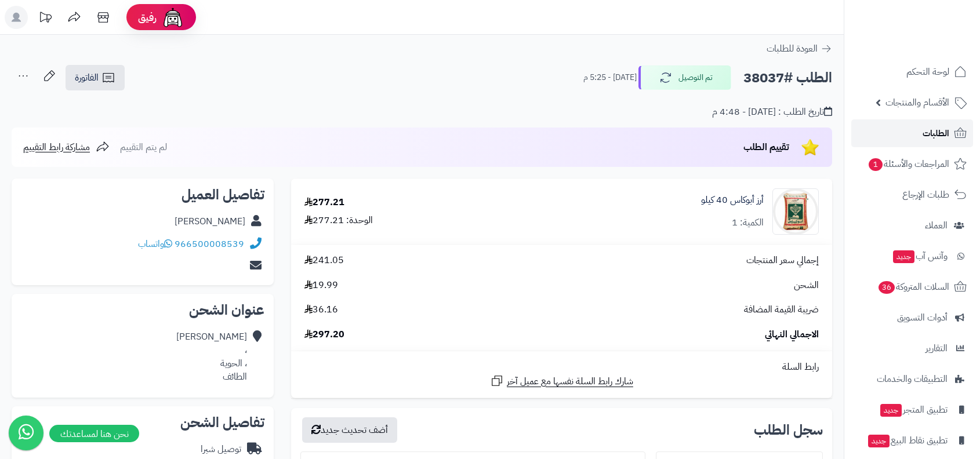
click at [930, 138] on span "الطلبات" at bounding box center [935, 133] width 27 height 16
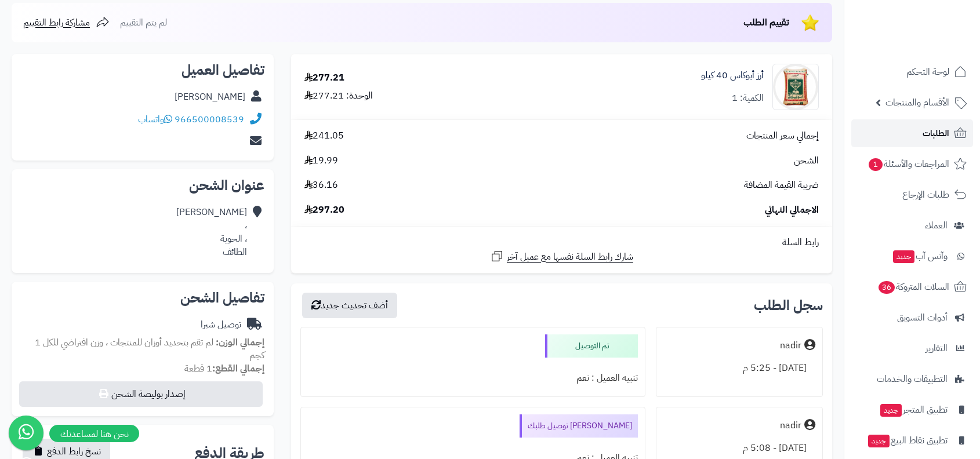
scroll to position [130, 0]
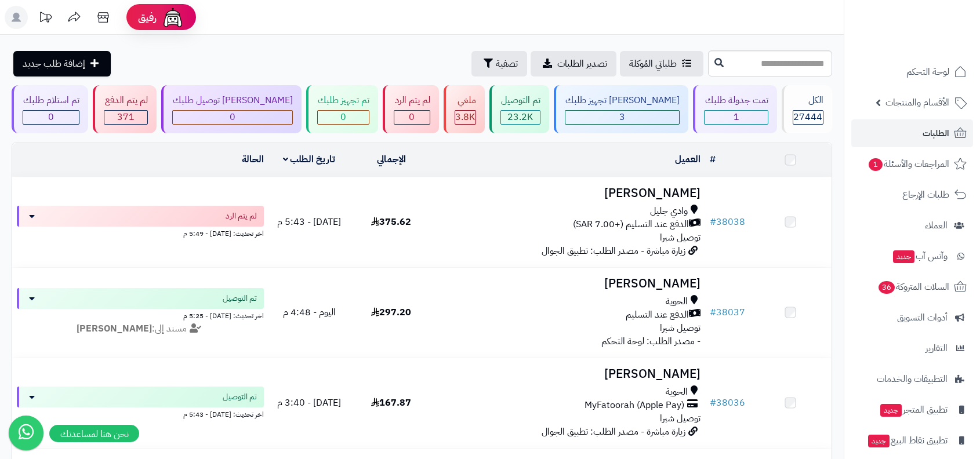
scroll to position [189, 0]
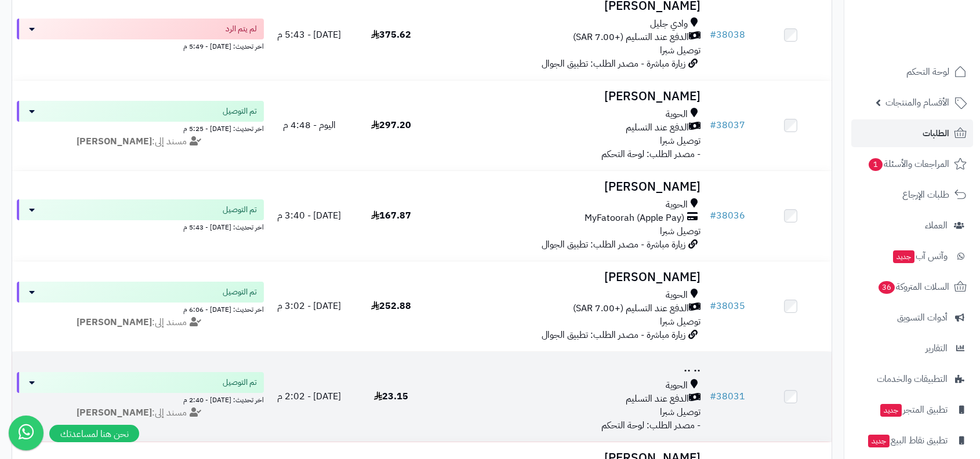
click at [662, 383] on div "الحوية" at bounding box center [569, 385] width 264 height 13
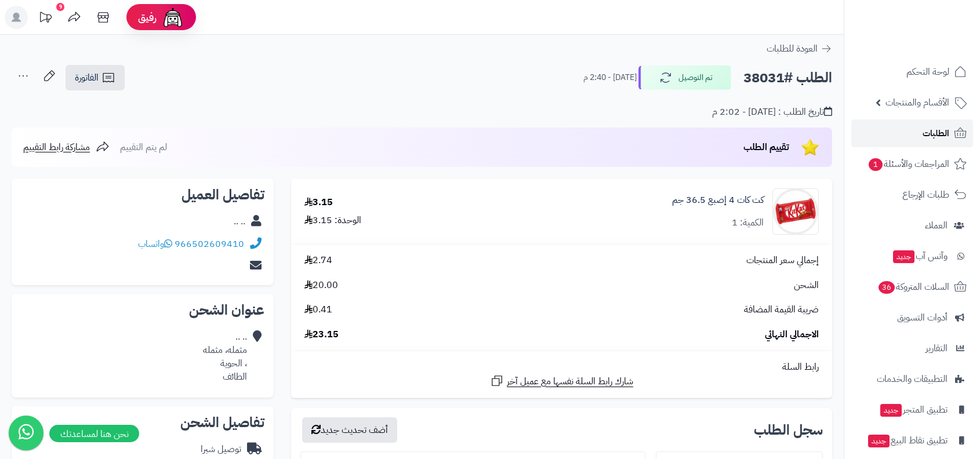
click at [947, 124] on link "الطلبات" at bounding box center [912, 133] width 122 height 28
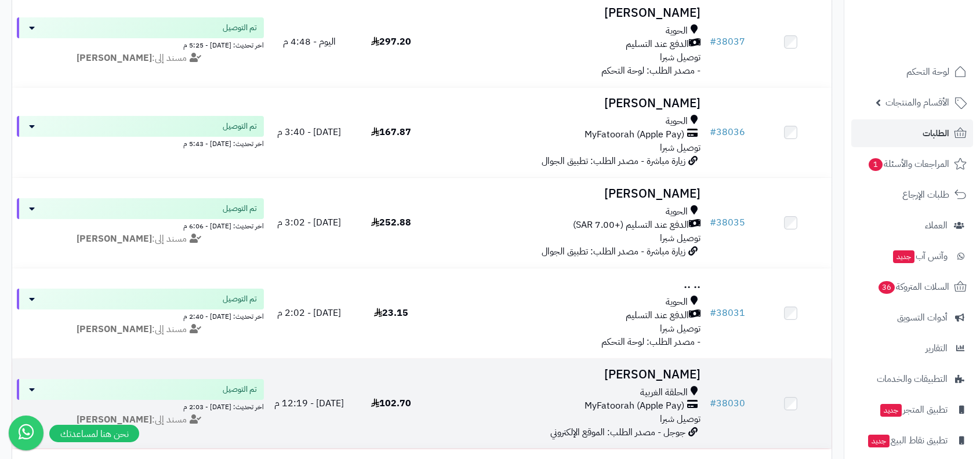
scroll to position [322, 0]
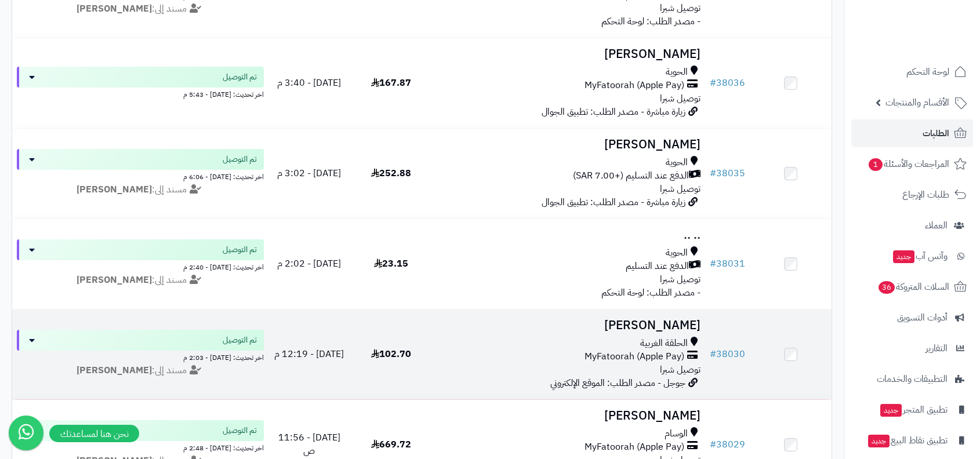
click at [659, 362] on div "الحلقة الغربية MyFatoorah (Apple Pay) توصيل شبرا" at bounding box center [569, 357] width 264 height 40
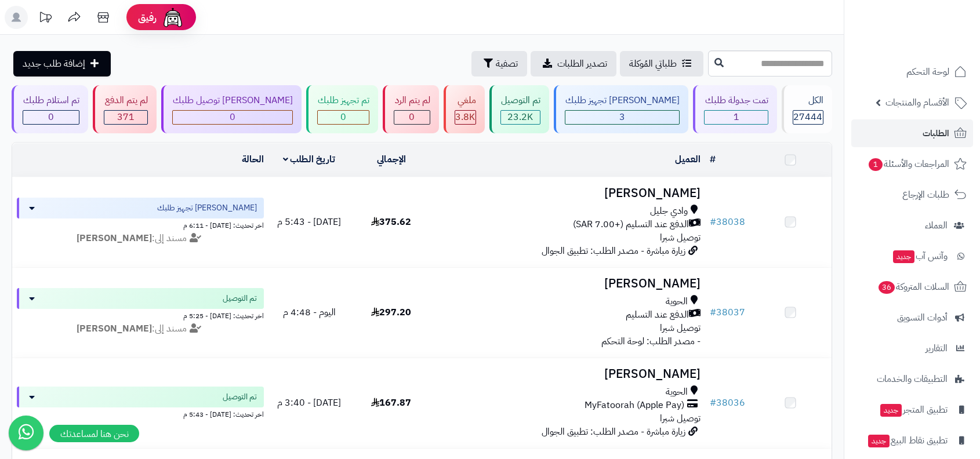
scroll to position [322, 0]
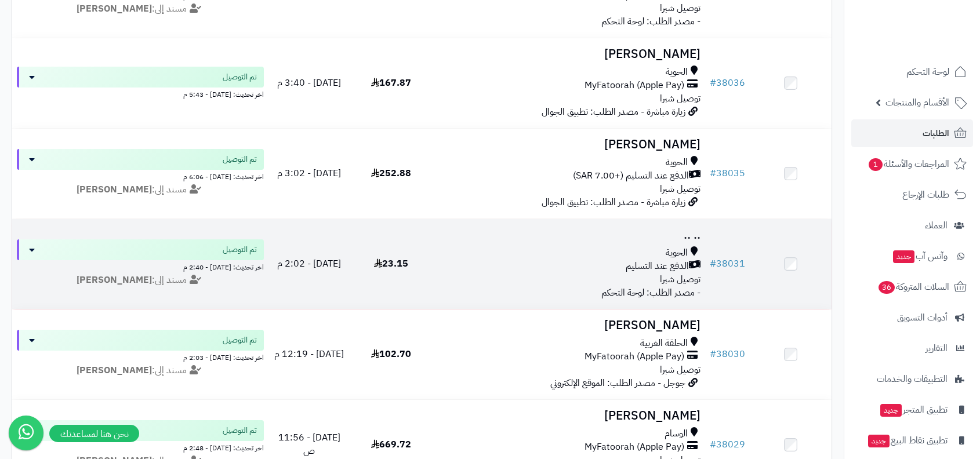
click at [663, 261] on span "الدفع عند التسليم" at bounding box center [656, 266] width 63 height 13
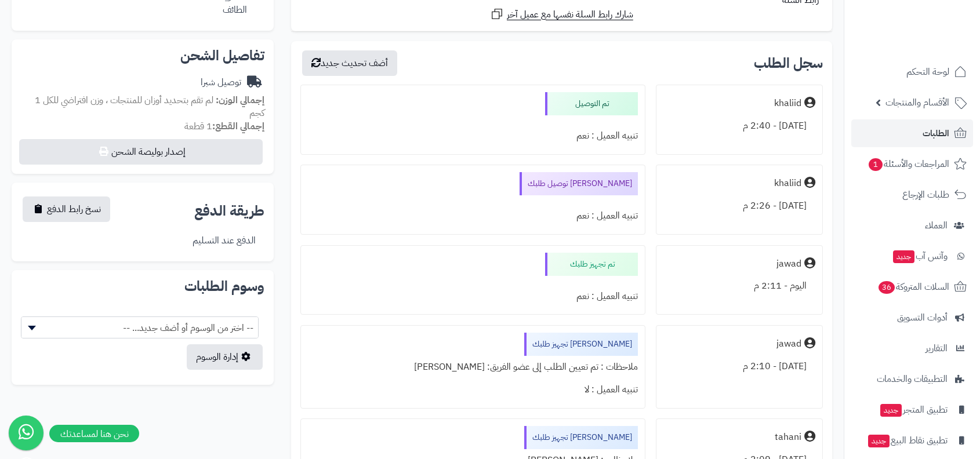
scroll to position [646, 0]
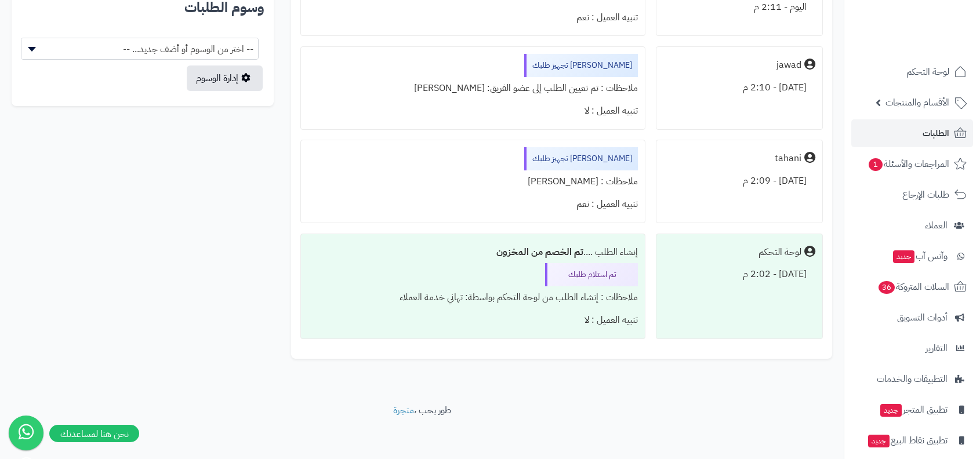
click at [529, 298] on div "ملاحظات : إنشاء الطلب من لوحة التحكم بواسطة: تهاني خدمة العملاء" at bounding box center [473, 297] width 330 height 23
click at [519, 316] on div "تنبيه العميل : لا" at bounding box center [473, 320] width 330 height 23
click at [544, 314] on div "تنبيه العميل : لا" at bounding box center [473, 320] width 330 height 23
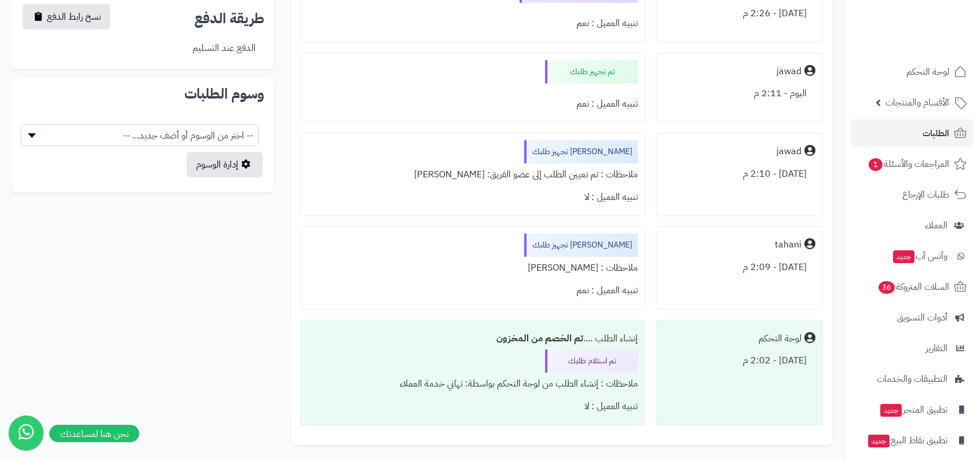
scroll to position [0, 0]
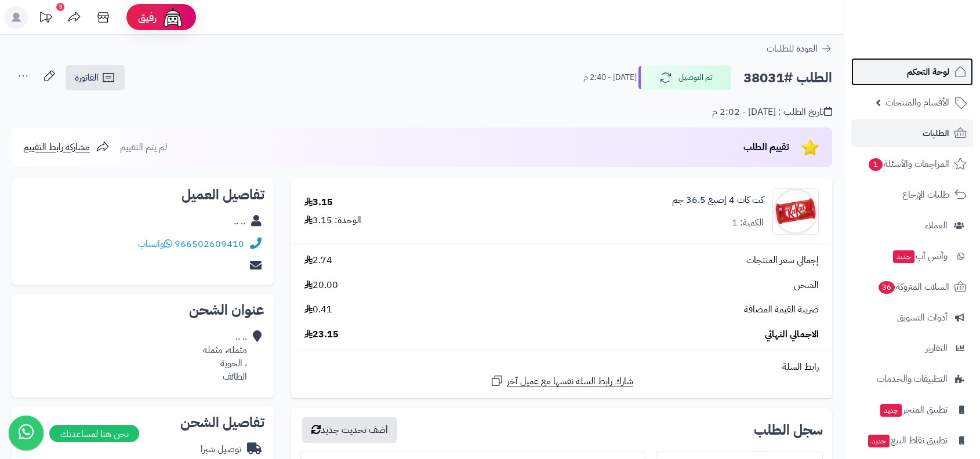
click at [932, 66] on span "لوحة التحكم" at bounding box center [928, 72] width 42 height 16
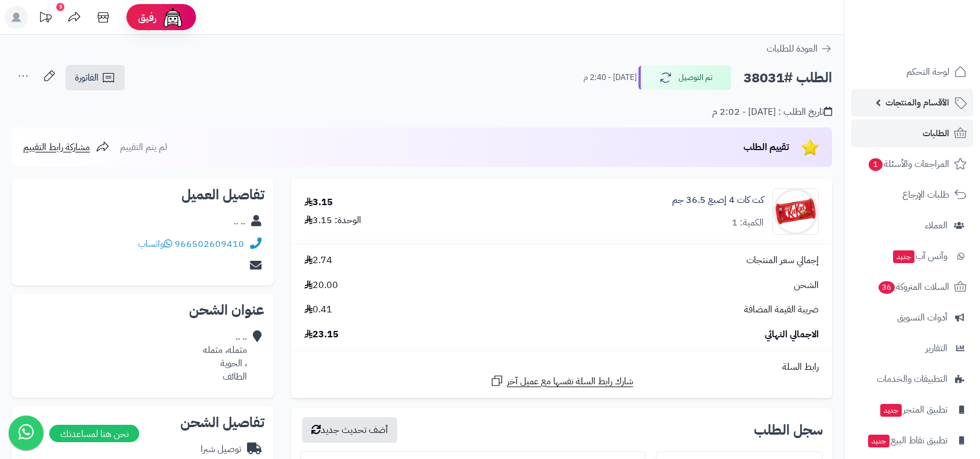
click at [923, 107] on span "الأقسام والمنتجات" at bounding box center [917, 102] width 64 height 16
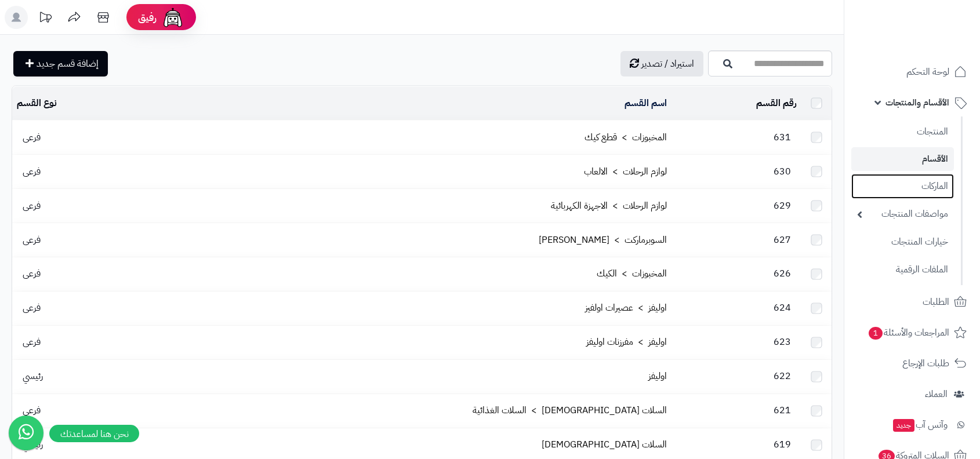
click at [905, 192] on link "الماركات" at bounding box center [902, 186] width 103 height 25
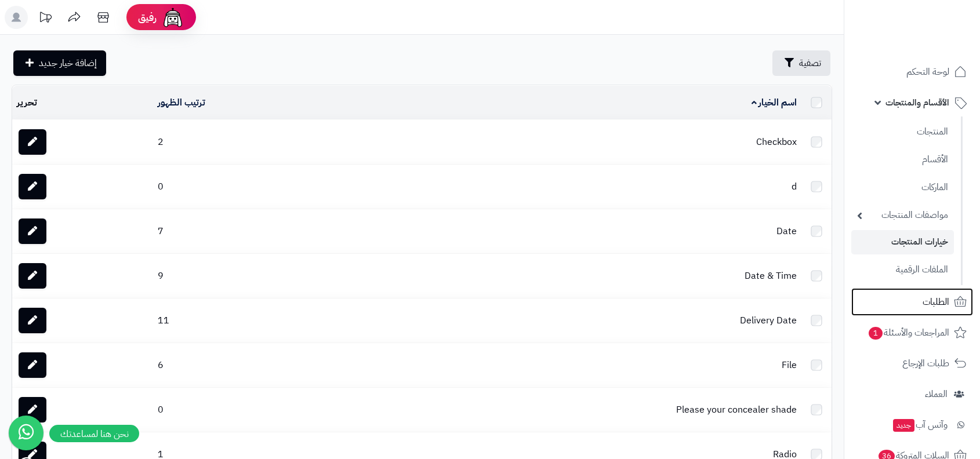
click at [909, 306] on link "الطلبات" at bounding box center [912, 302] width 122 height 28
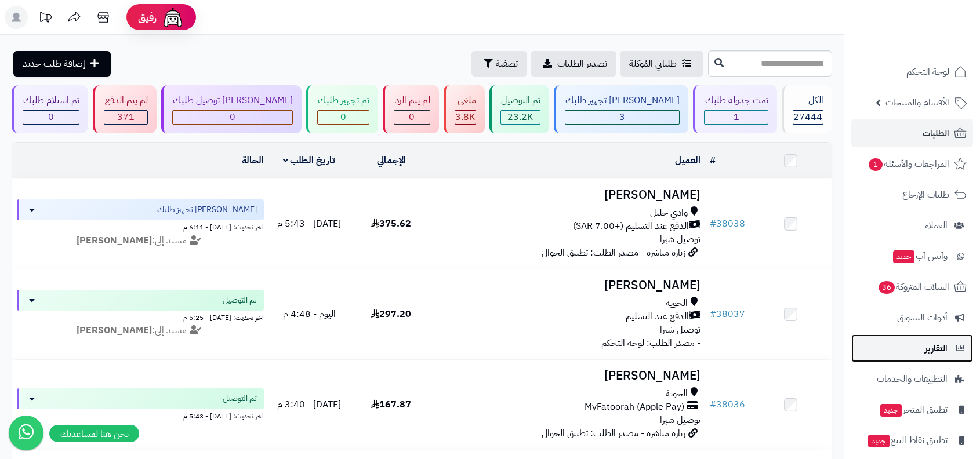
click at [919, 354] on link "التقارير" at bounding box center [912, 348] width 122 height 28
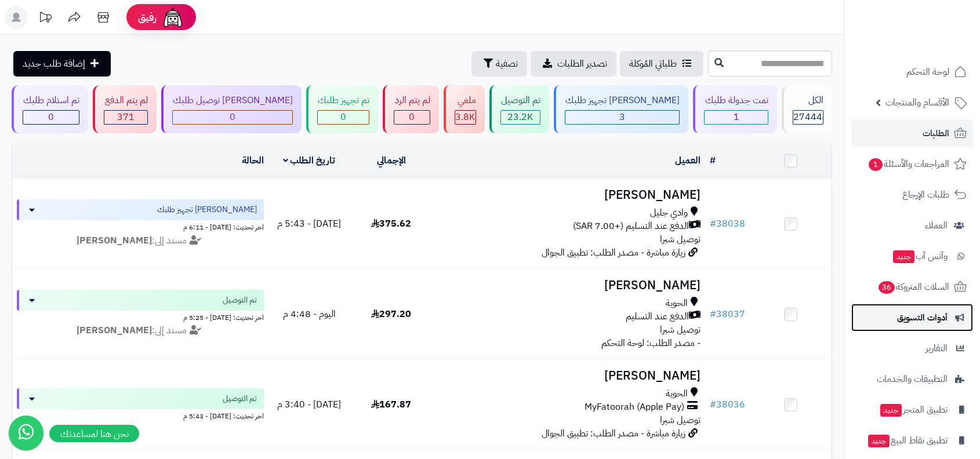
click at [929, 317] on span "أدوات التسويق" at bounding box center [922, 318] width 50 height 16
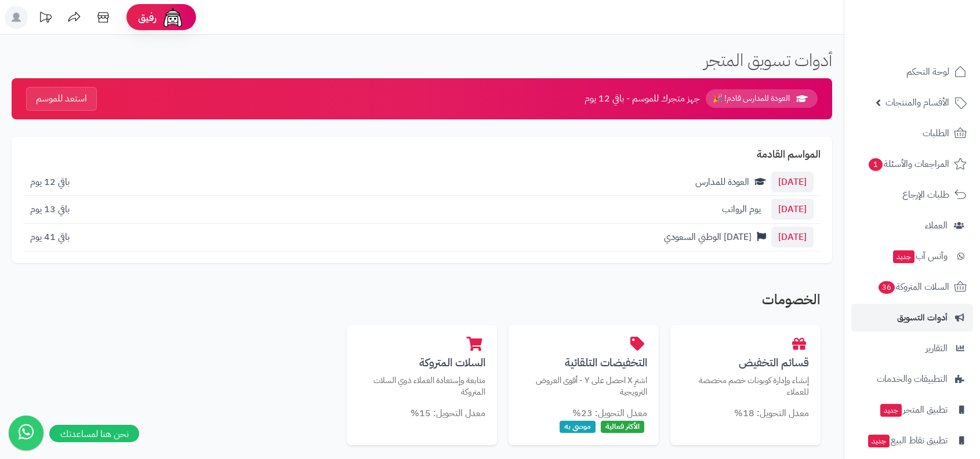
scroll to position [40, 0]
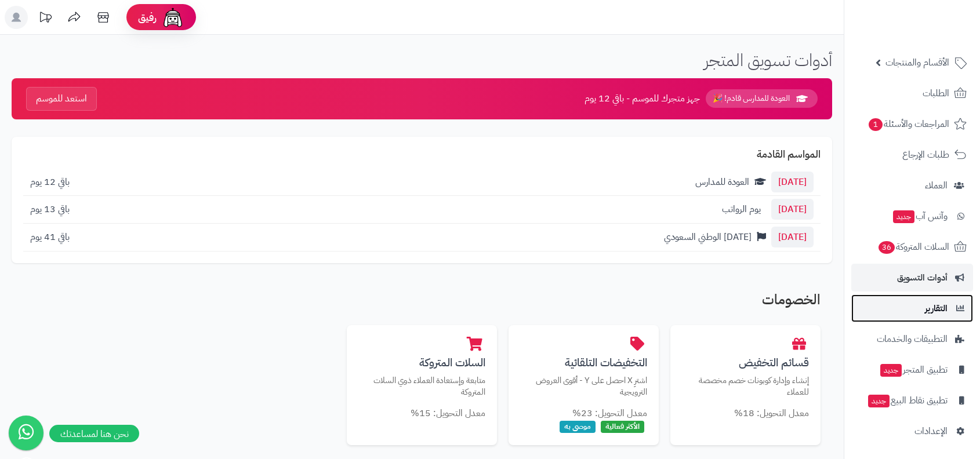
click at [905, 295] on link "التقارير" at bounding box center [912, 308] width 122 height 28
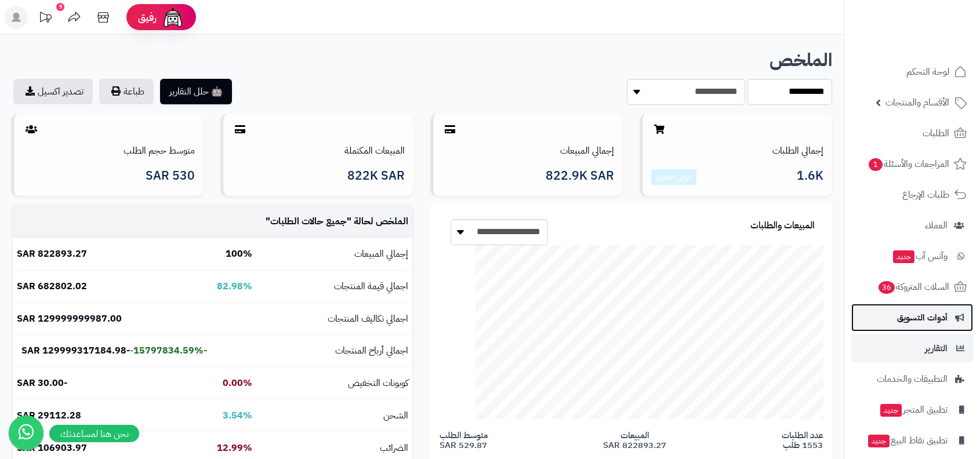
click at [928, 320] on span "أدوات التسويق" at bounding box center [922, 318] width 50 height 16
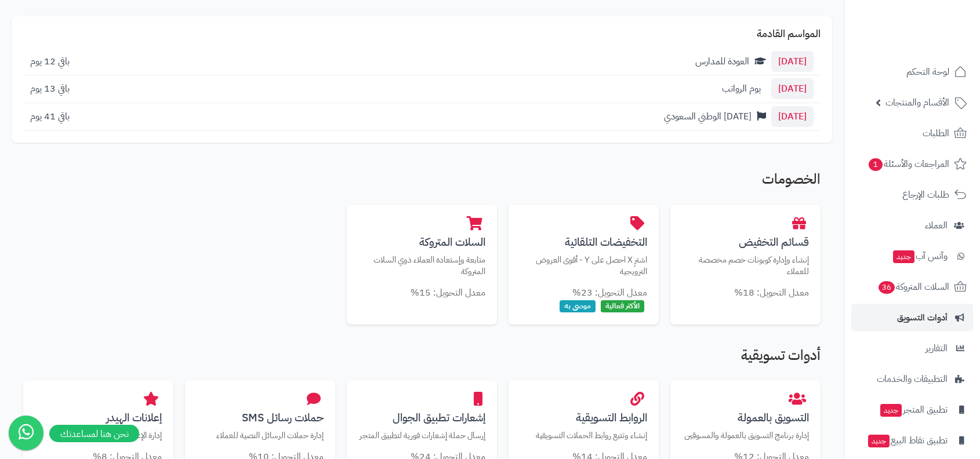
scroll to position [128, 0]
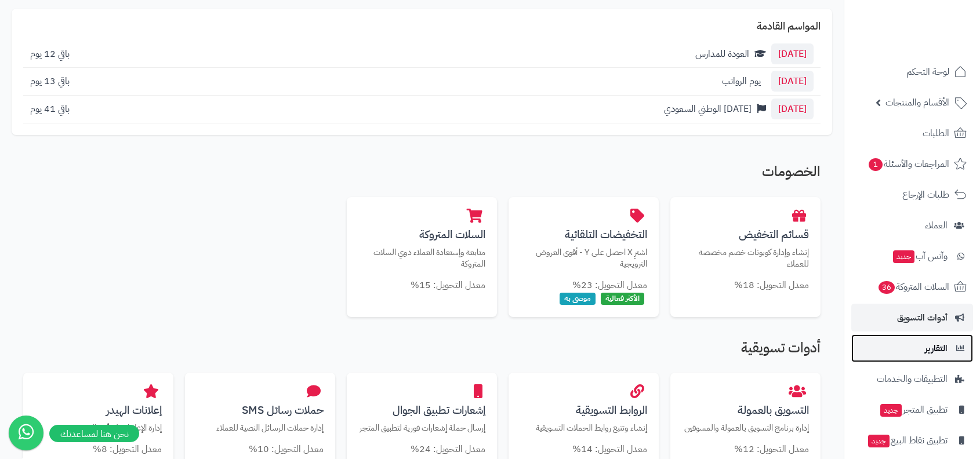
click at [923, 350] on link "التقارير" at bounding box center [912, 348] width 122 height 28
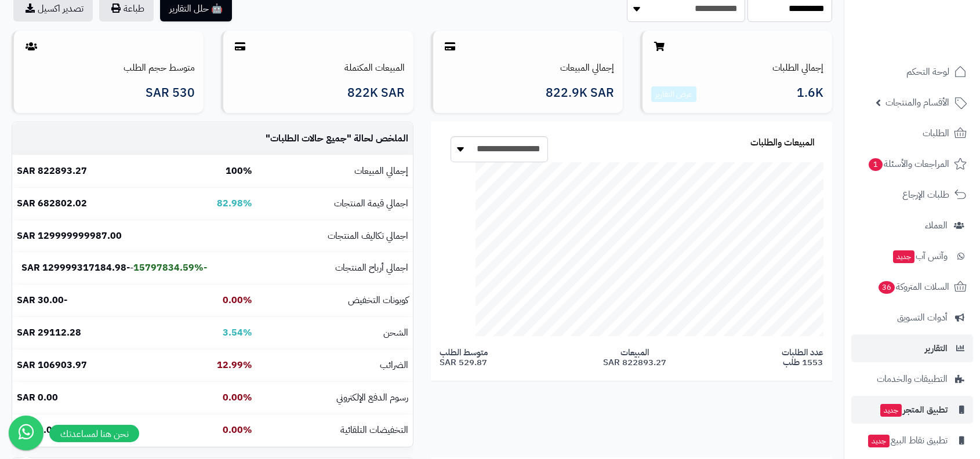
scroll to position [40, 0]
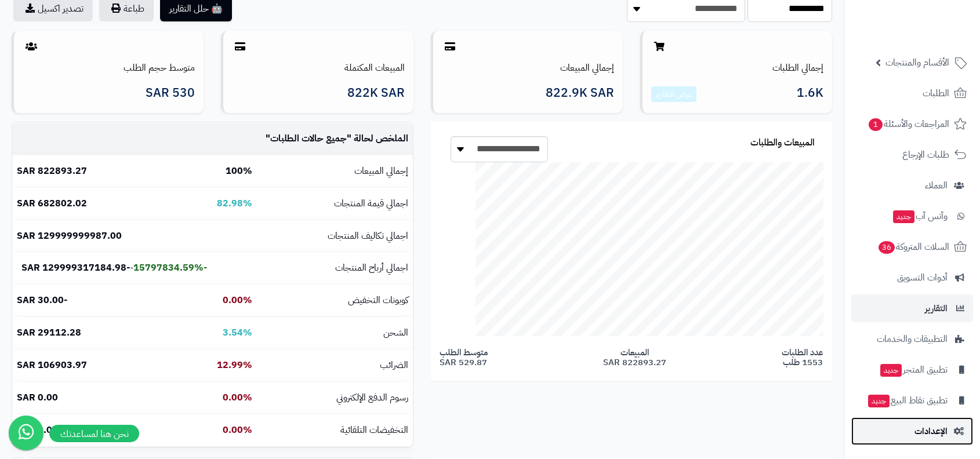
click at [937, 436] on span "الإعدادات" at bounding box center [930, 431] width 33 height 16
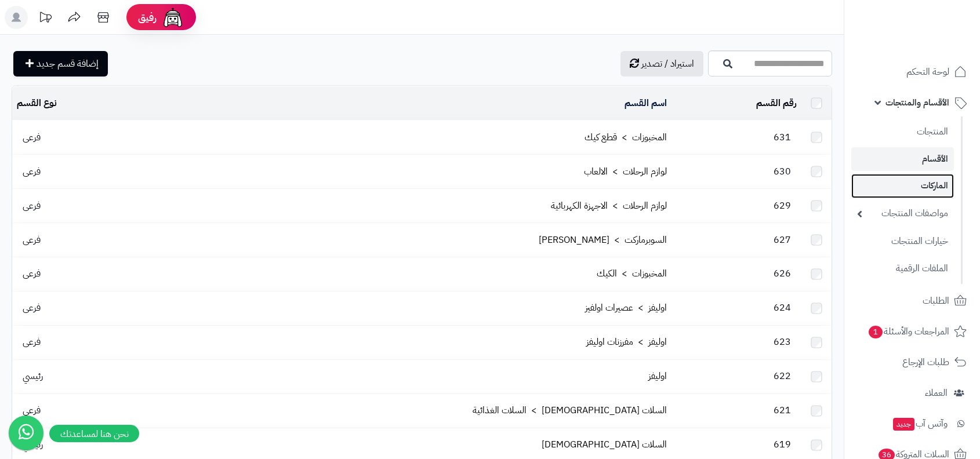
click at [922, 192] on link "الماركات" at bounding box center [902, 186] width 103 height 24
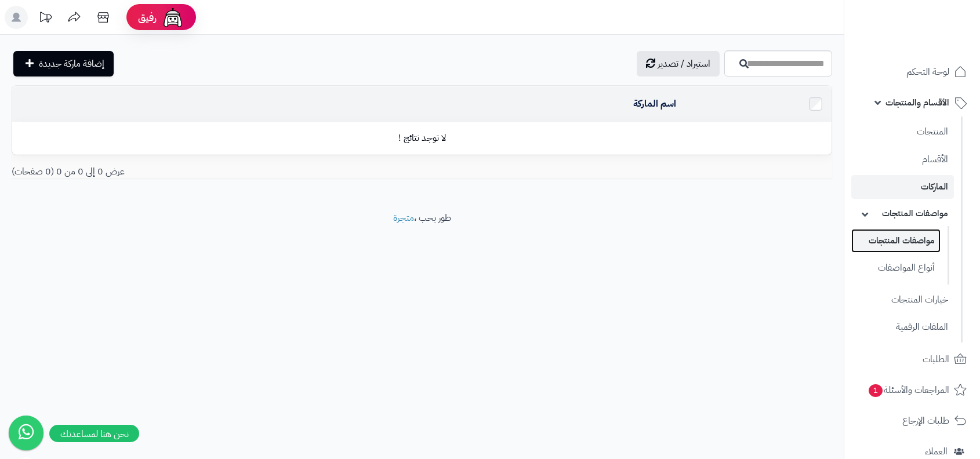
click at [910, 243] on link "مواصفات المنتجات" at bounding box center [895, 241] width 89 height 24
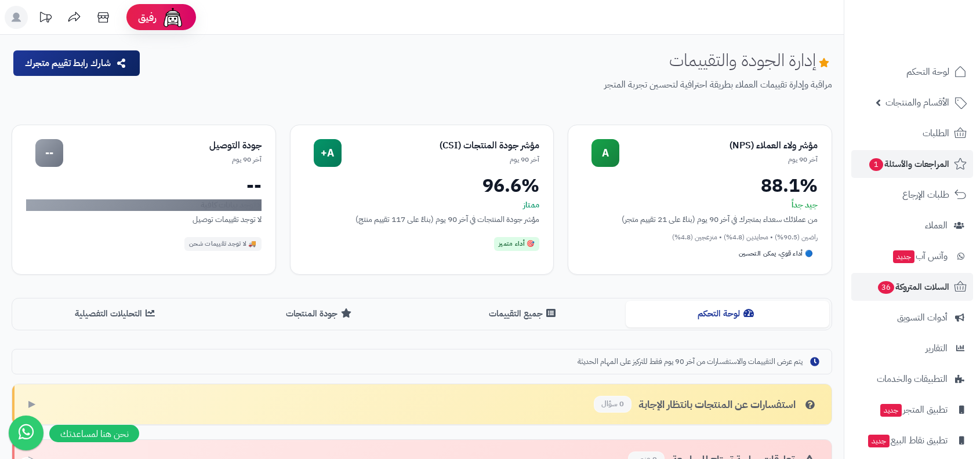
click at [913, 283] on span "السلات المتروكة 36" at bounding box center [912, 287] width 72 height 16
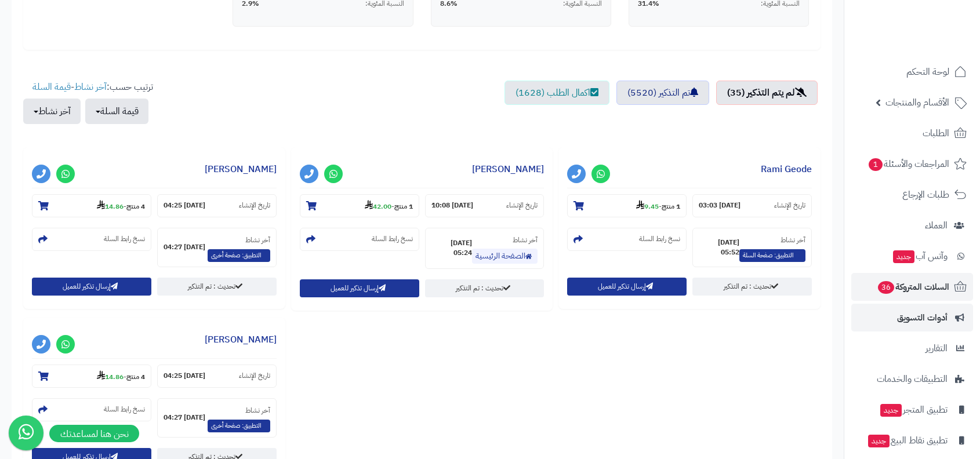
scroll to position [387, 0]
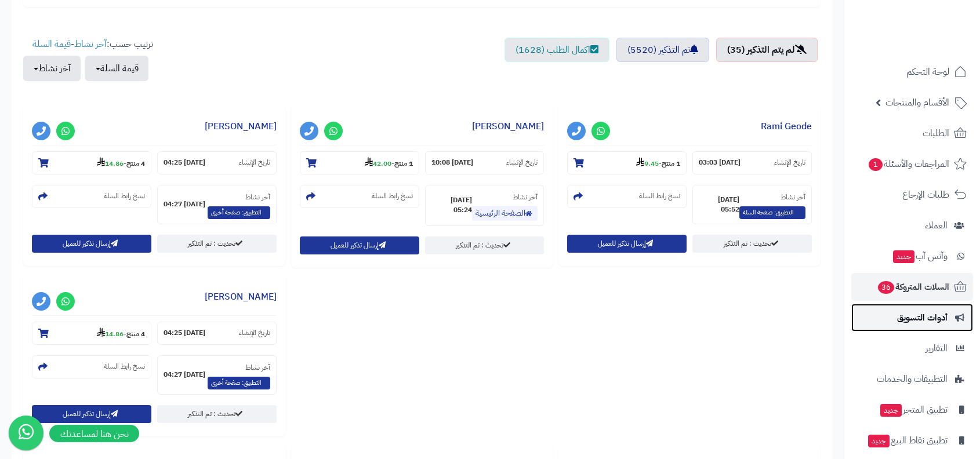
click at [911, 322] on span "أدوات التسويق" at bounding box center [922, 318] width 50 height 16
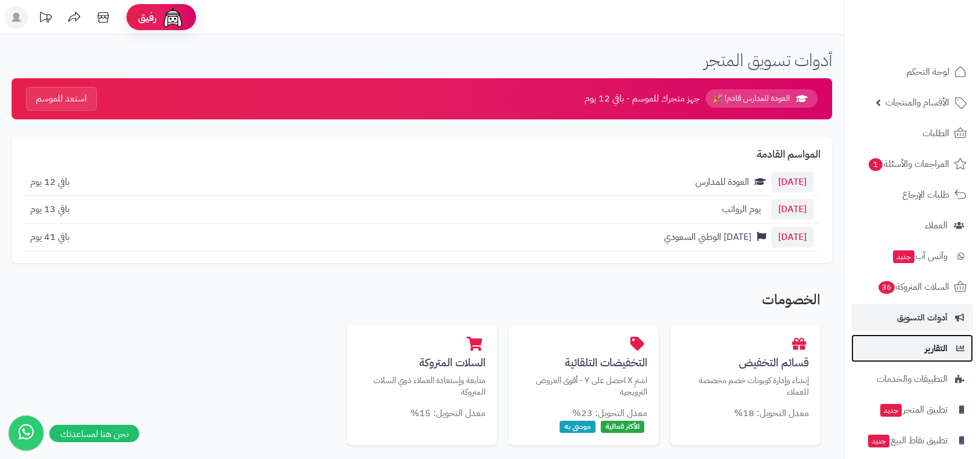
click at [918, 356] on link "التقارير" at bounding box center [912, 348] width 122 height 28
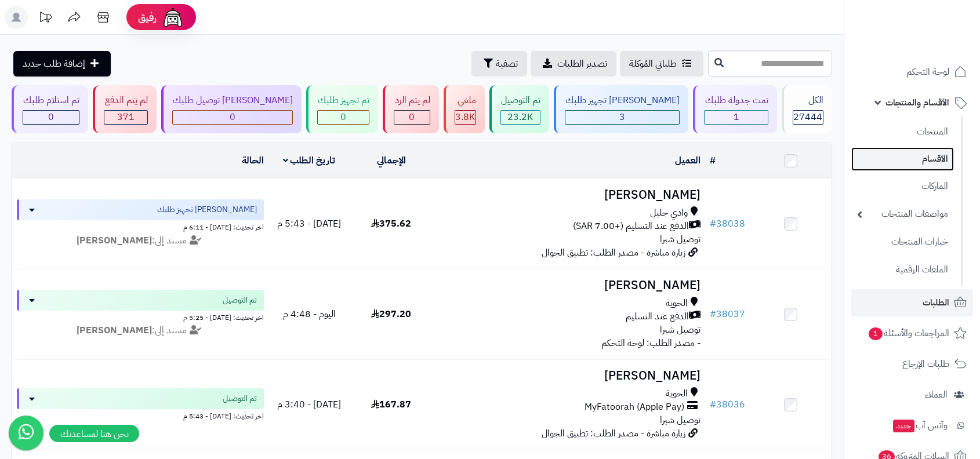
click at [912, 148] on link "الأقسام" at bounding box center [902, 159] width 103 height 24
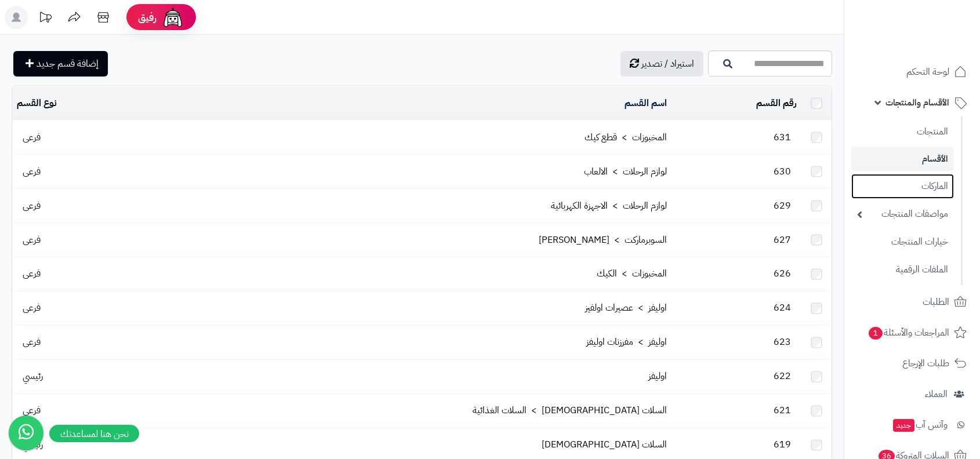
click at [912, 195] on link "الماركات" at bounding box center [902, 186] width 103 height 25
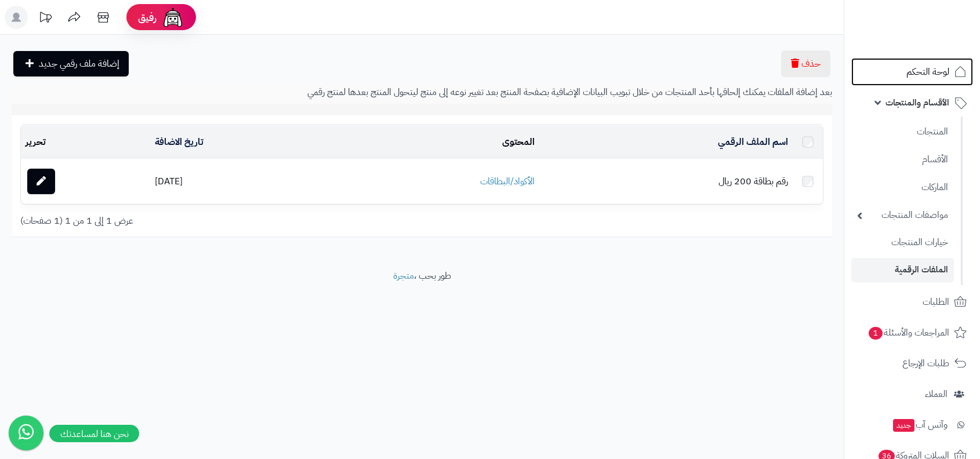
click at [936, 60] on link "لوحة التحكم" at bounding box center [912, 72] width 122 height 28
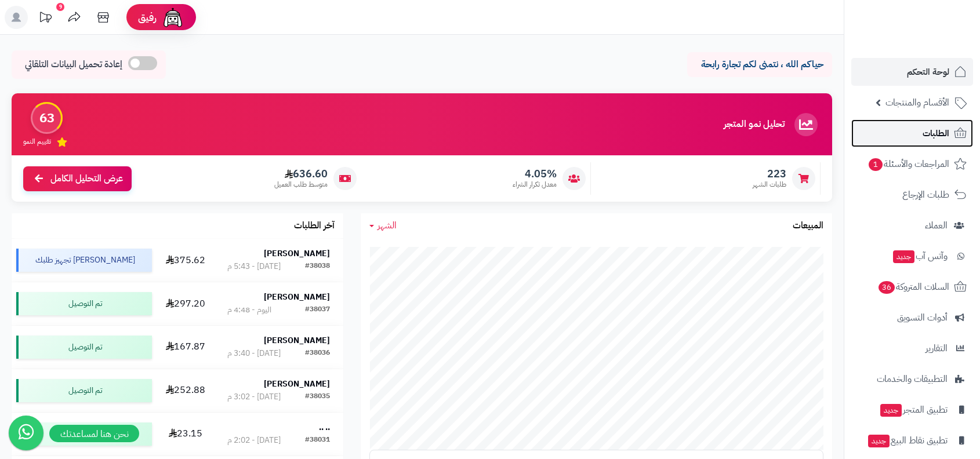
click at [900, 133] on link "الطلبات" at bounding box center [912, 133] width 122 height 28
